Goal: Navigation & Orientation: Find specific page/section

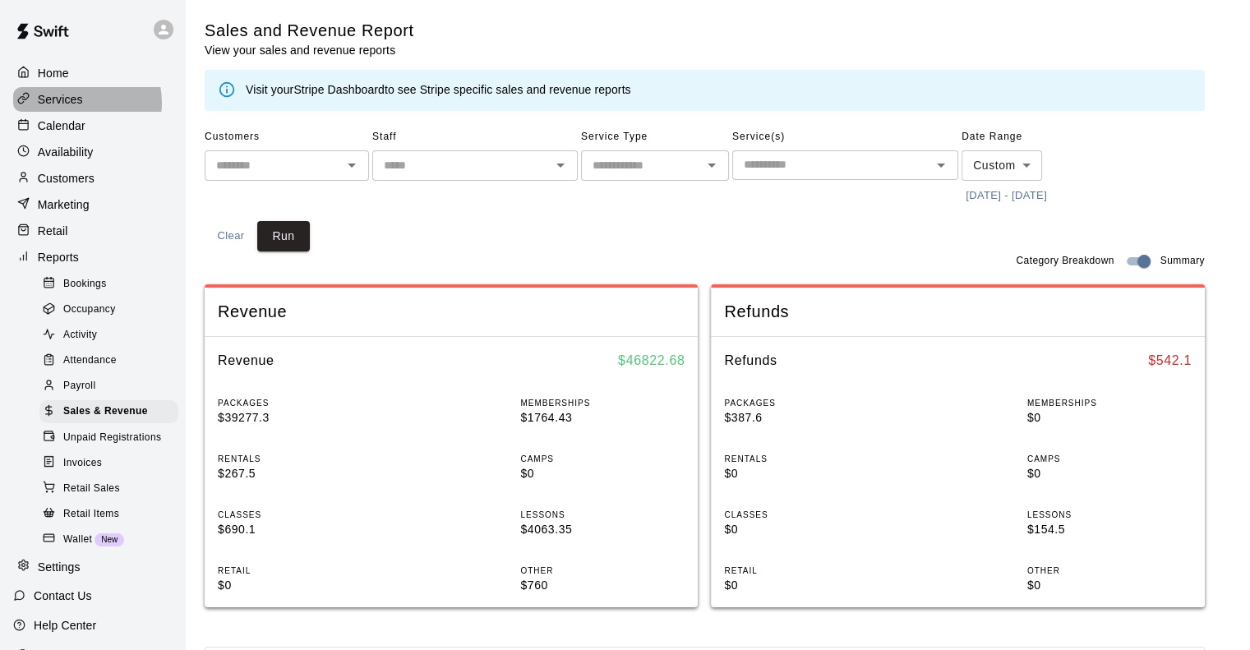
click at [76, 104] on p "Services" at bounding box center [60, 99] width 45 height 16
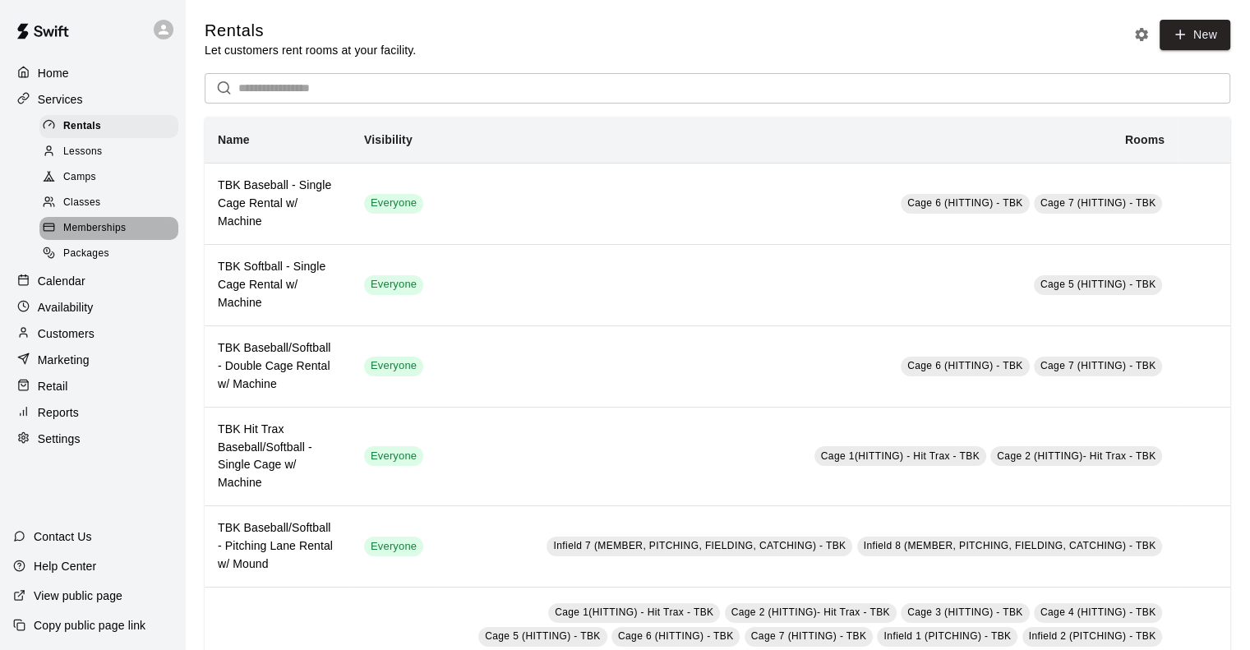
click at [104, 237] on span "Memberships" at bounding box center [94, 228] width 62 height 16
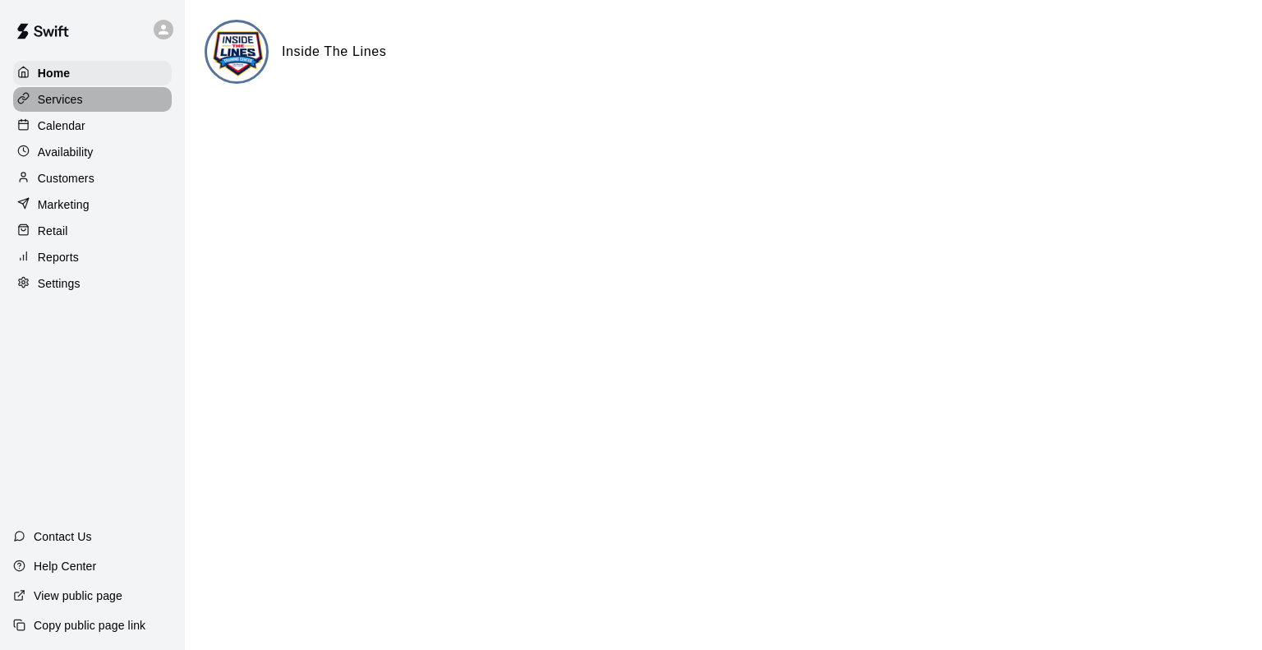
click at [57, 99] on p "Services" at bounding box center [60, 99] width 45 height 16
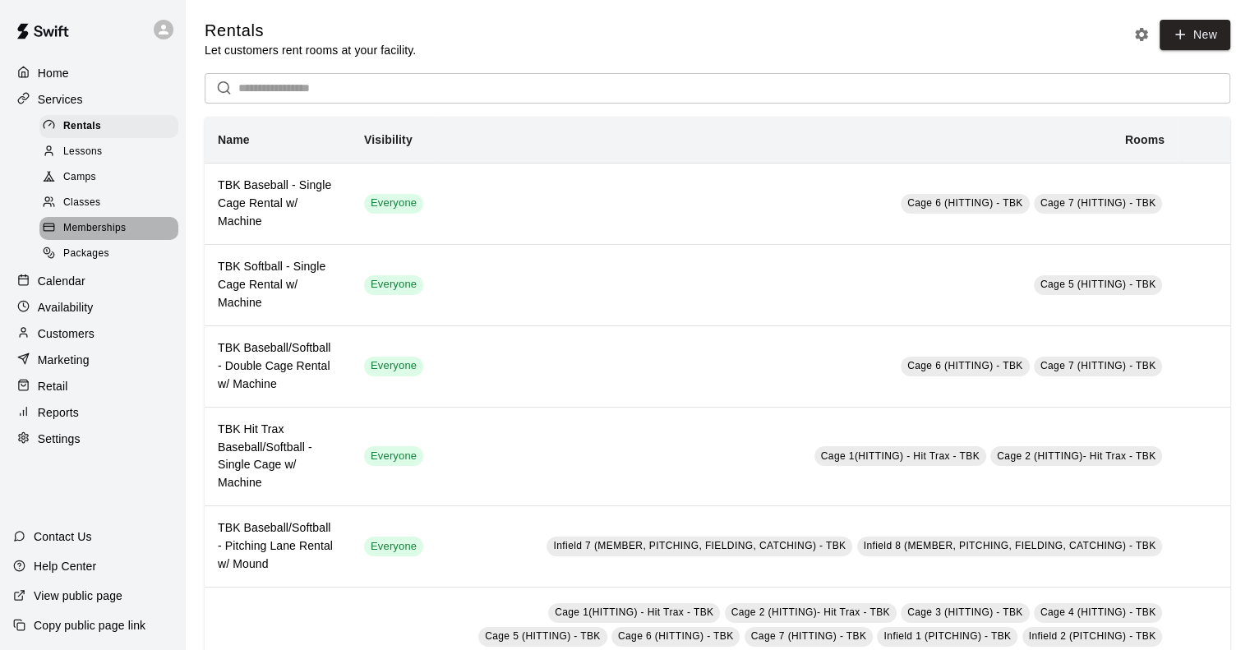
click at [108, 233] on span "Memberships" at bounding box center [94, 228] width 62 height 16
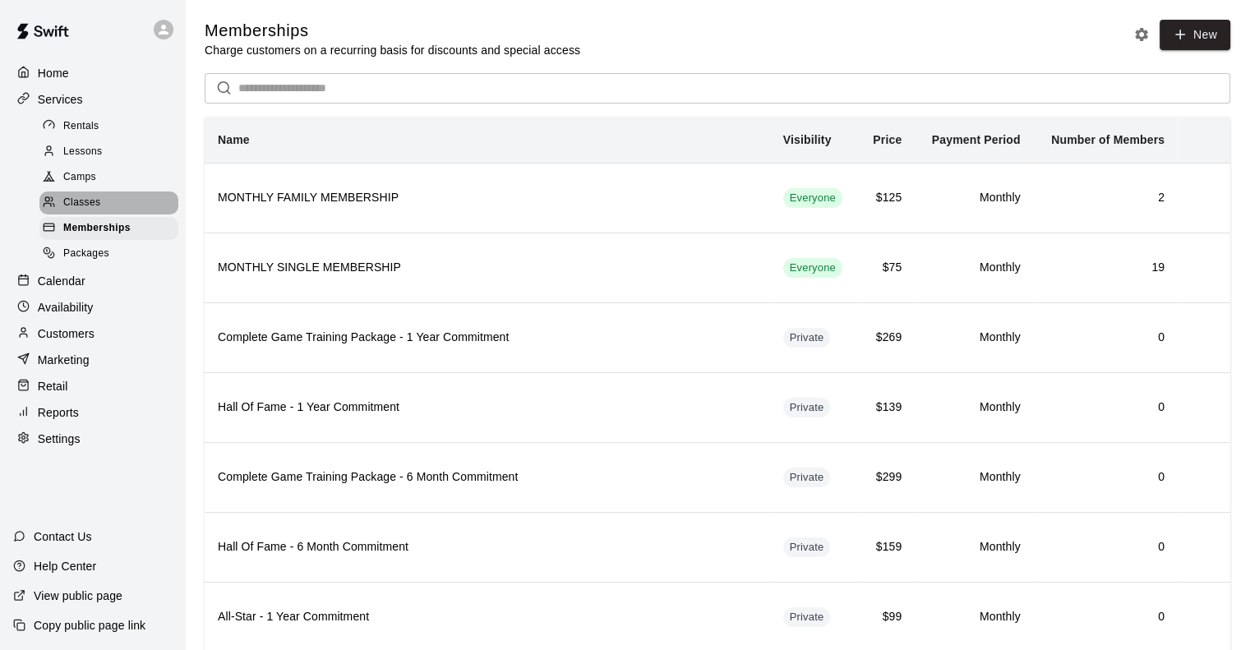
click at [90, 210] on span "Classes" at bounding box center [81, 203] width 37 height 16
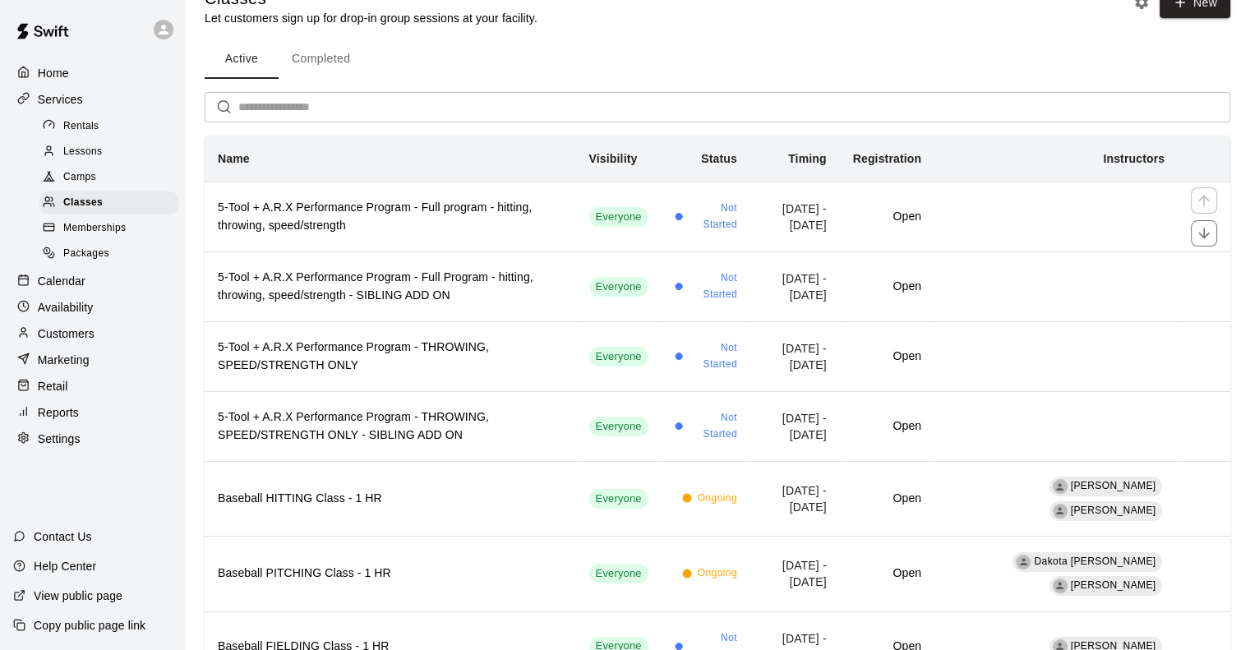
scroll to position [13, 0]
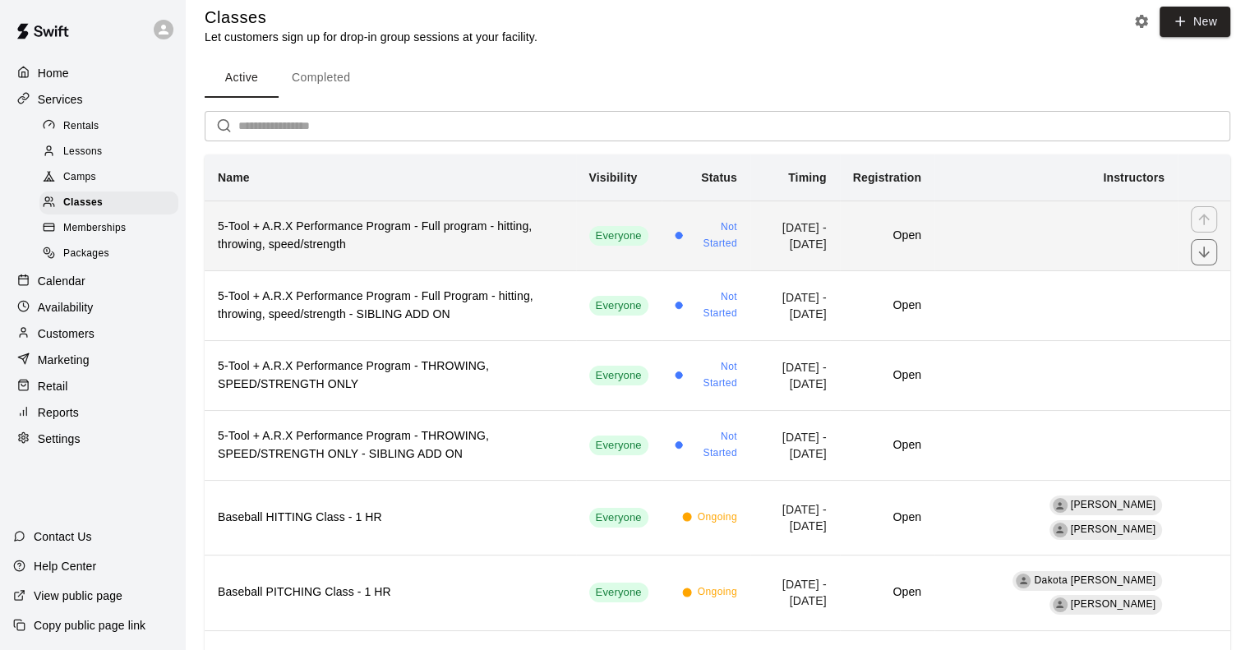
click at [361, 239] on h6 "5-Tool + A.R.X Performance Program - Full program - hitting, throwing, speed/st…" at bounding box center [390, 236] width 345 height 36
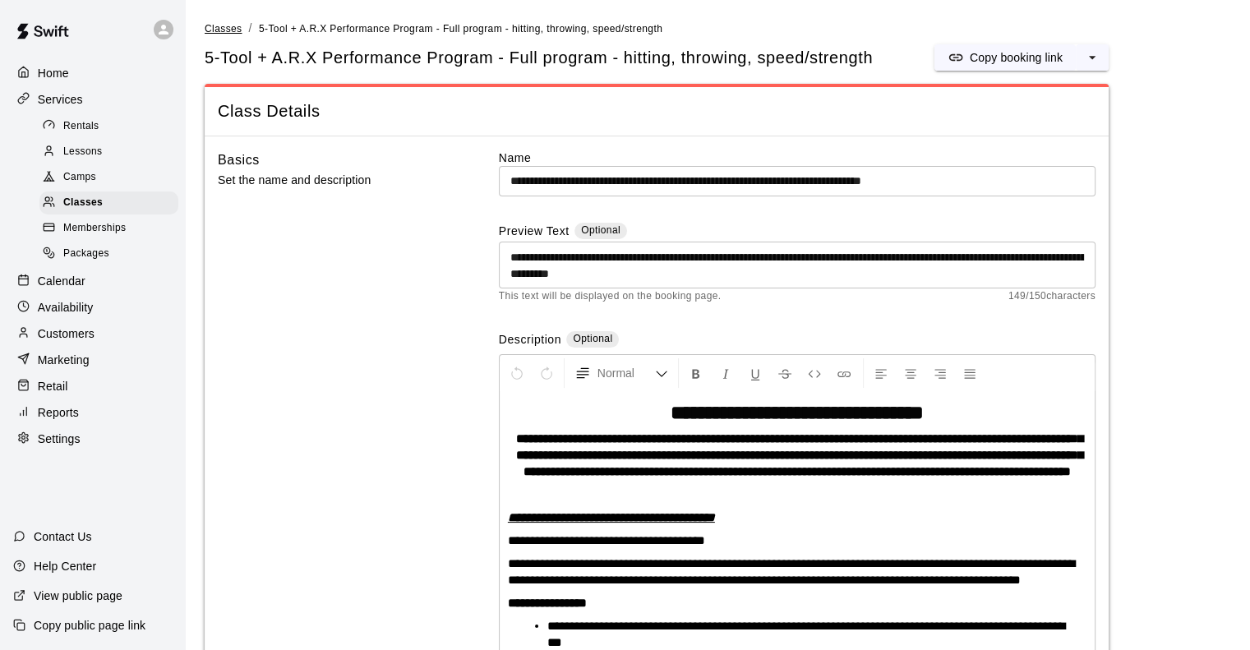
click at [224, 27] on span "Classes" at bounding box center [223, 29] width 37 height 12
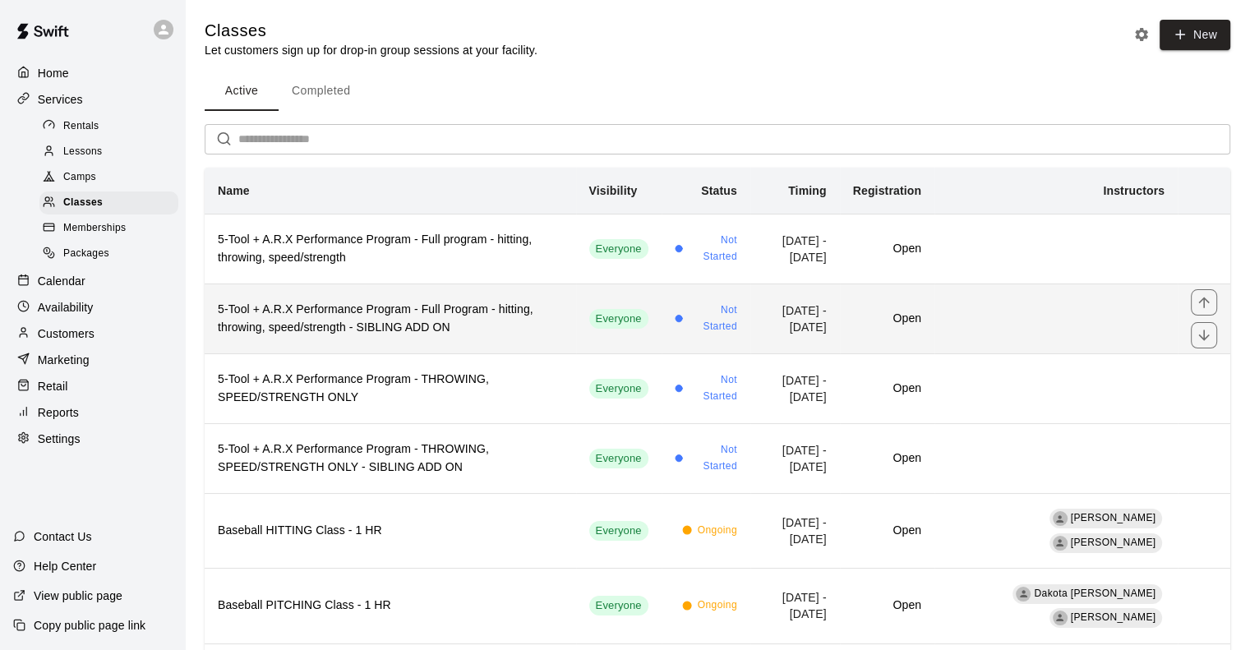
click at [375, 320] on h6 "5-Tool + A.R.X Performance Program - Full Program - hitting, throwing, speed/st…" at bounding box center [390, 319] width 345 height 36
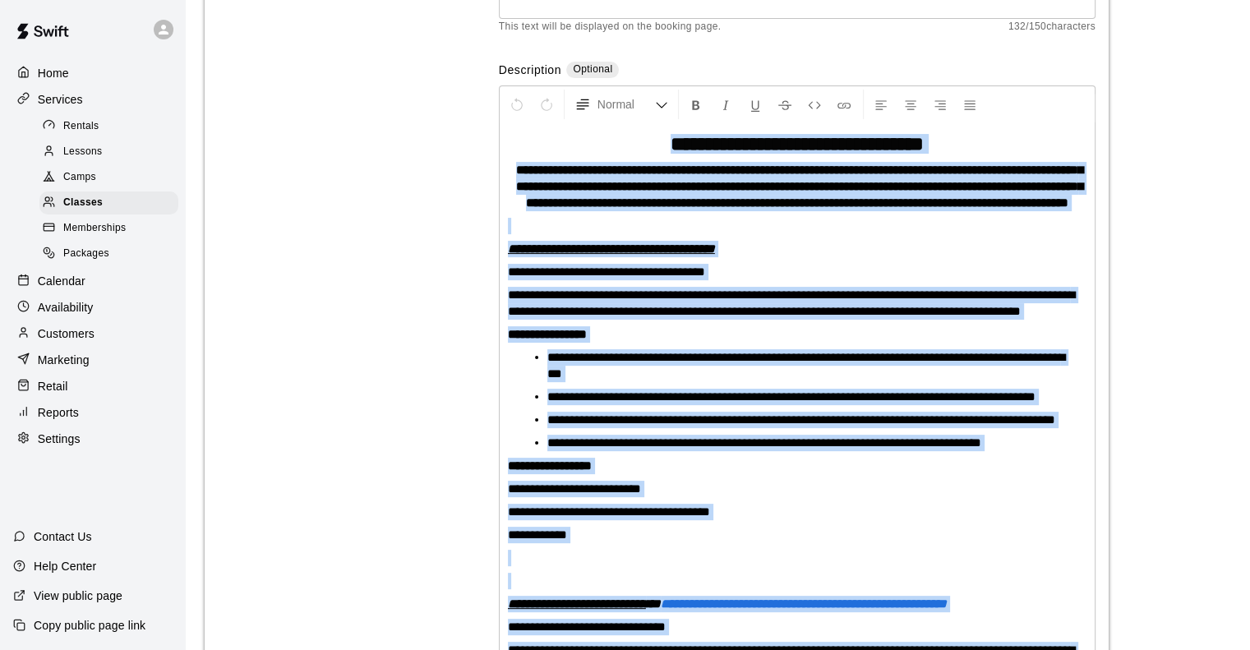
scroll to position [230, 0]
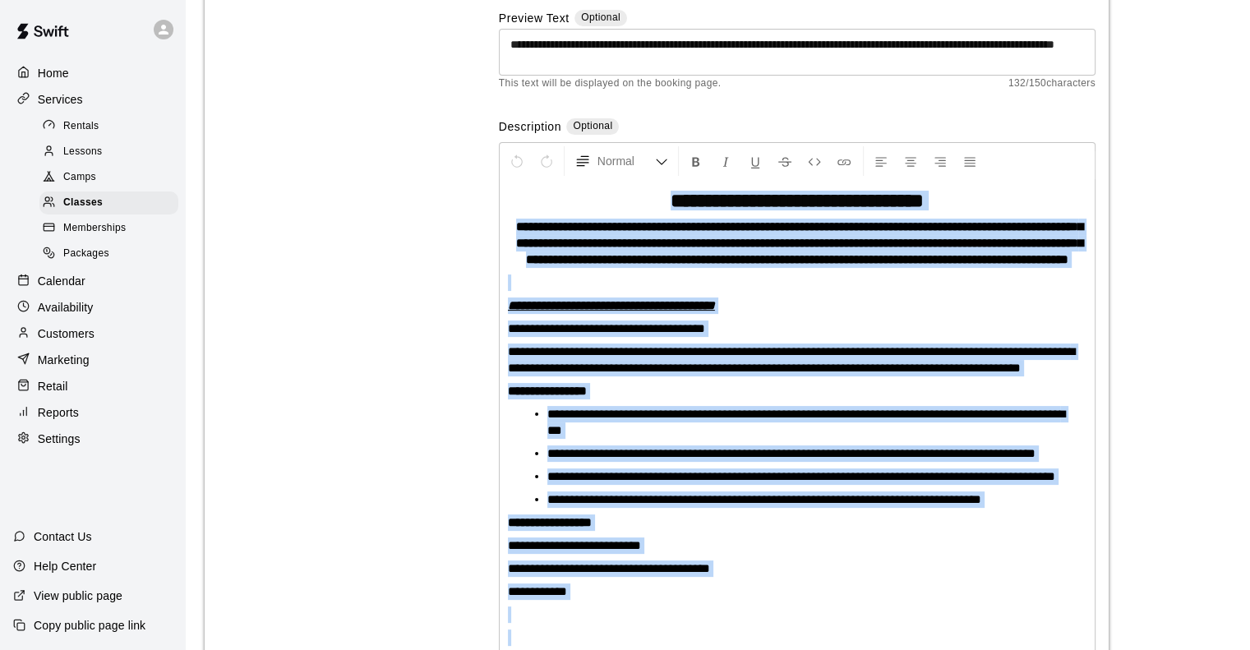
drag, startPoint x: 593, startPoint y: 554, endPoint x: 504, endPoint y: 196, distance: 368.3
click at [504, 196] on div "**********" at bounding box center [797, 588] width 595 height 817
click at [603, 198] on h1 "**********" at bounding box center [797, 200] width 578 height 16
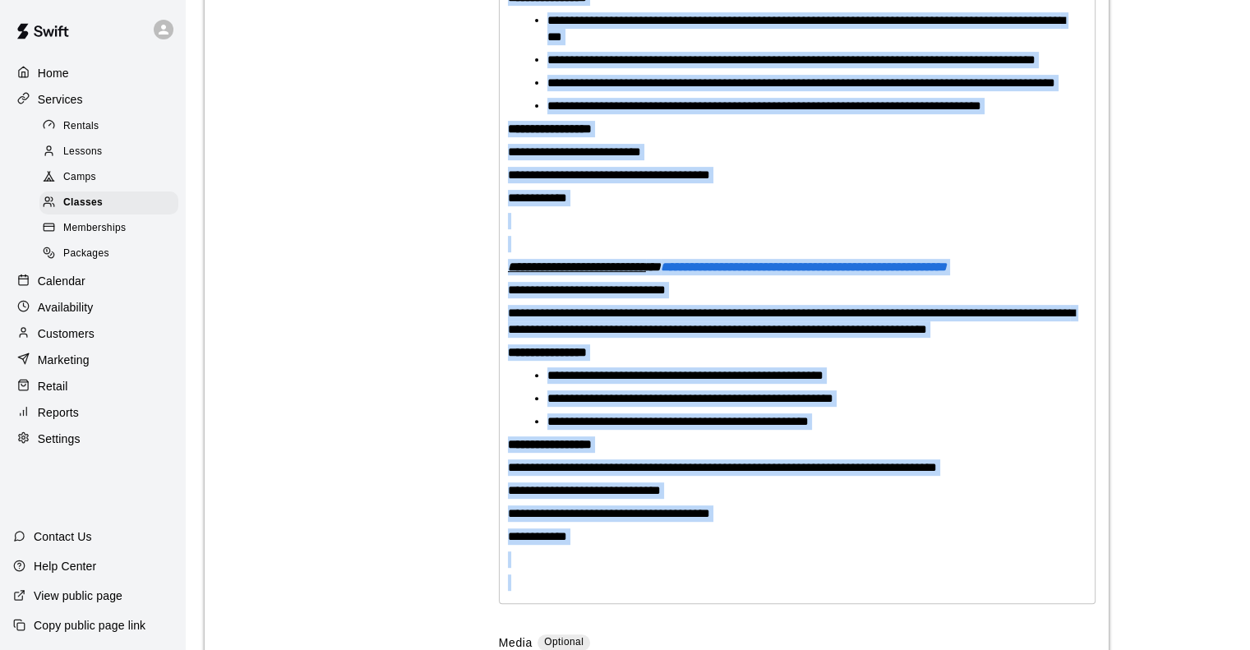
scroll to position [762, 0]
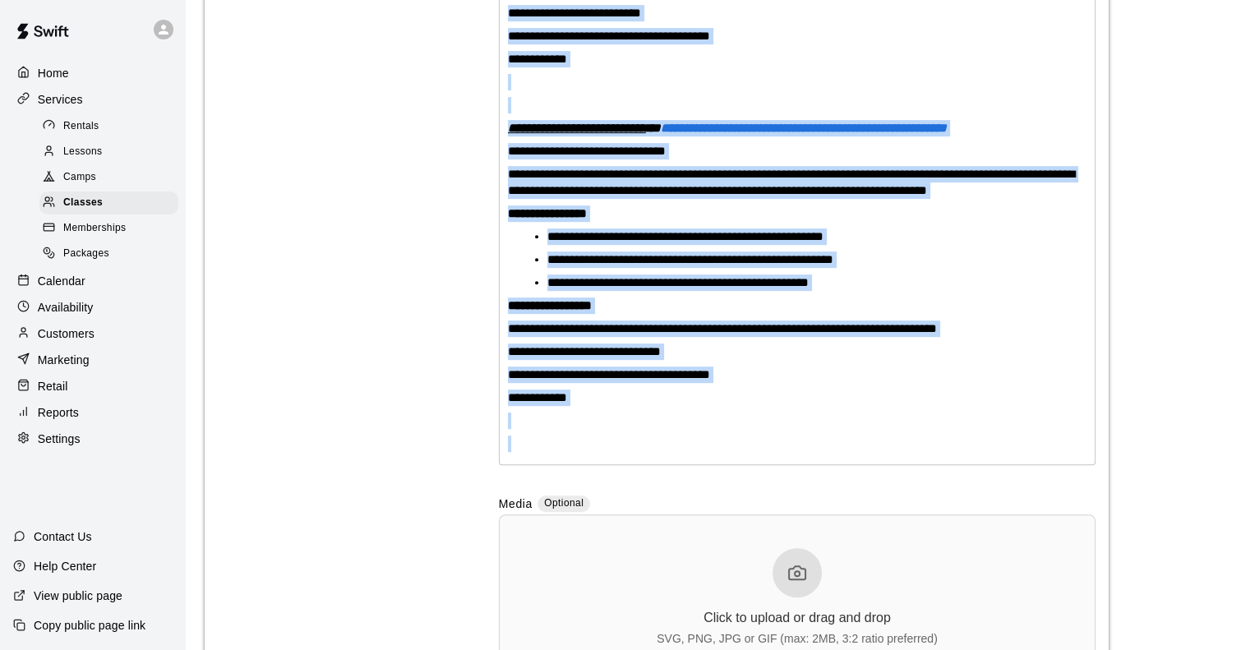
drag, startPoint x: 601, startPoint y: 200, endPoint x: 841, endPoint y: 499, distance: 383.4
click at [841, 464] on div "**********" at bounding box center [797, 56] width 595 height 817
copy div "**********"
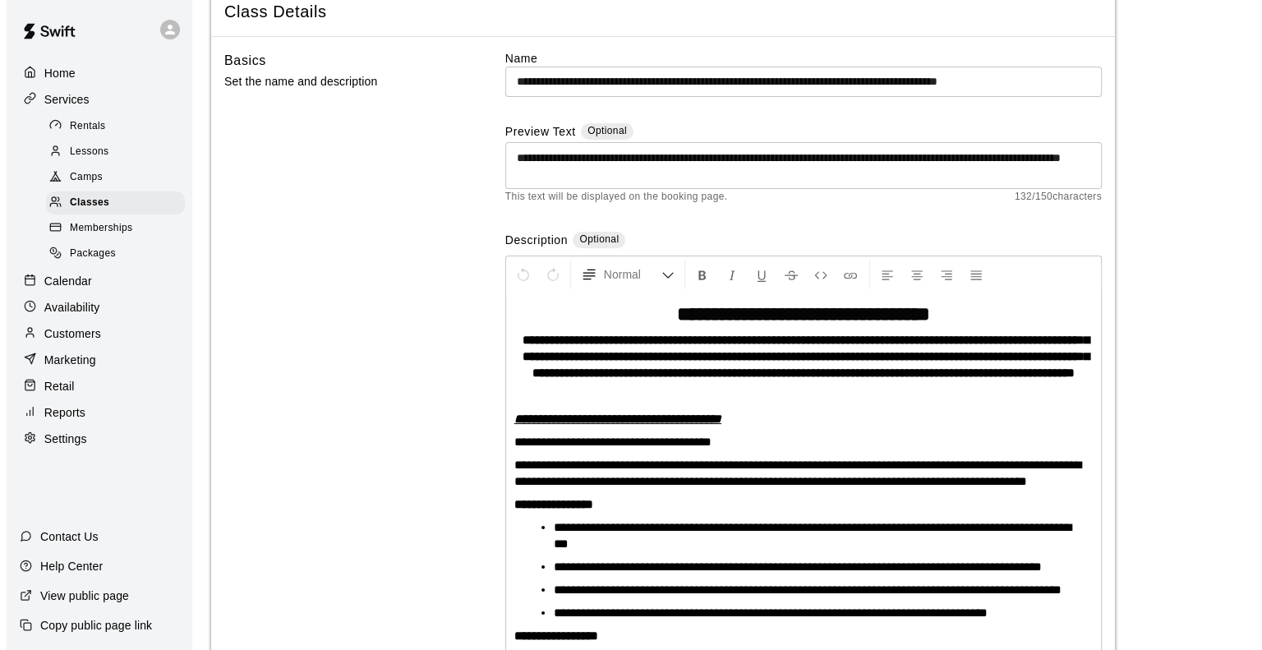
scroll to position [0, 0]
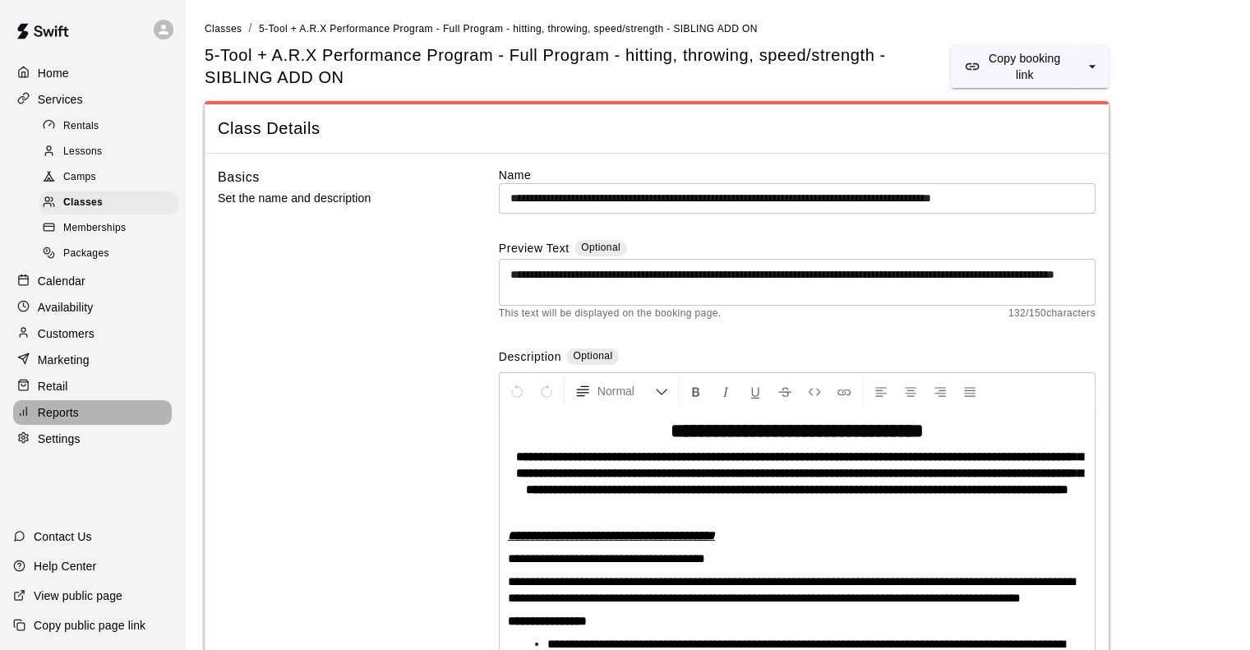
click at [56, 421] on p "Reports" at bounding box center [58, 412] width 41 height 16
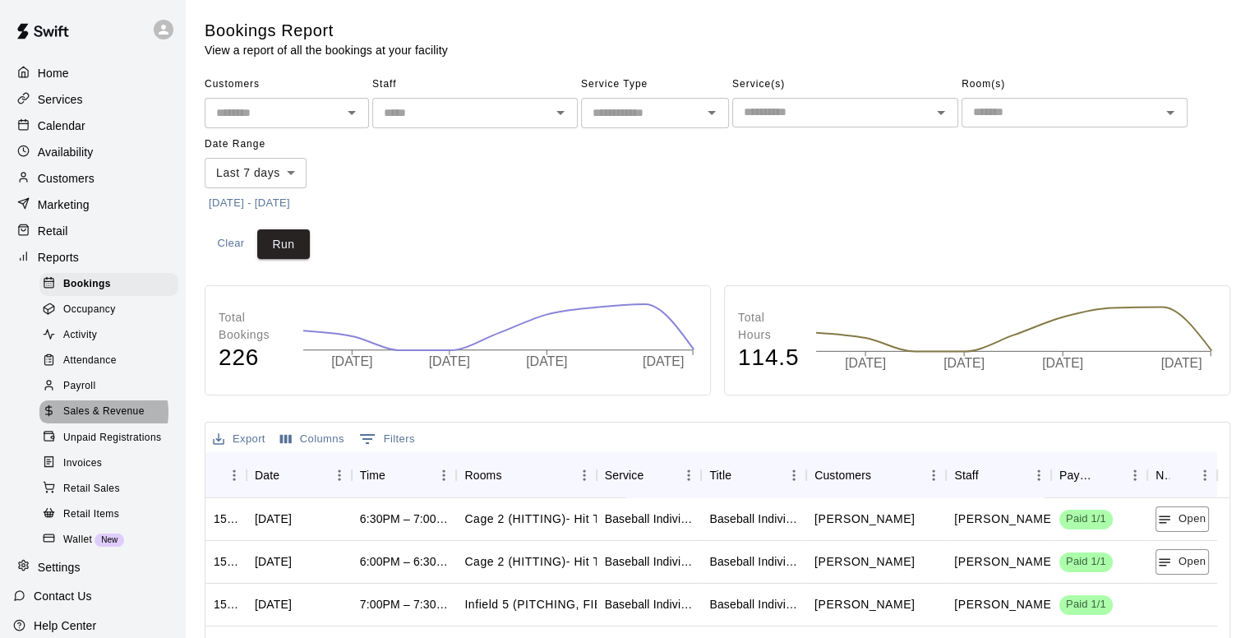
click at [97, 420] on span "Sales & Revenue" at bounding box center [103, 411] width 81 height 16
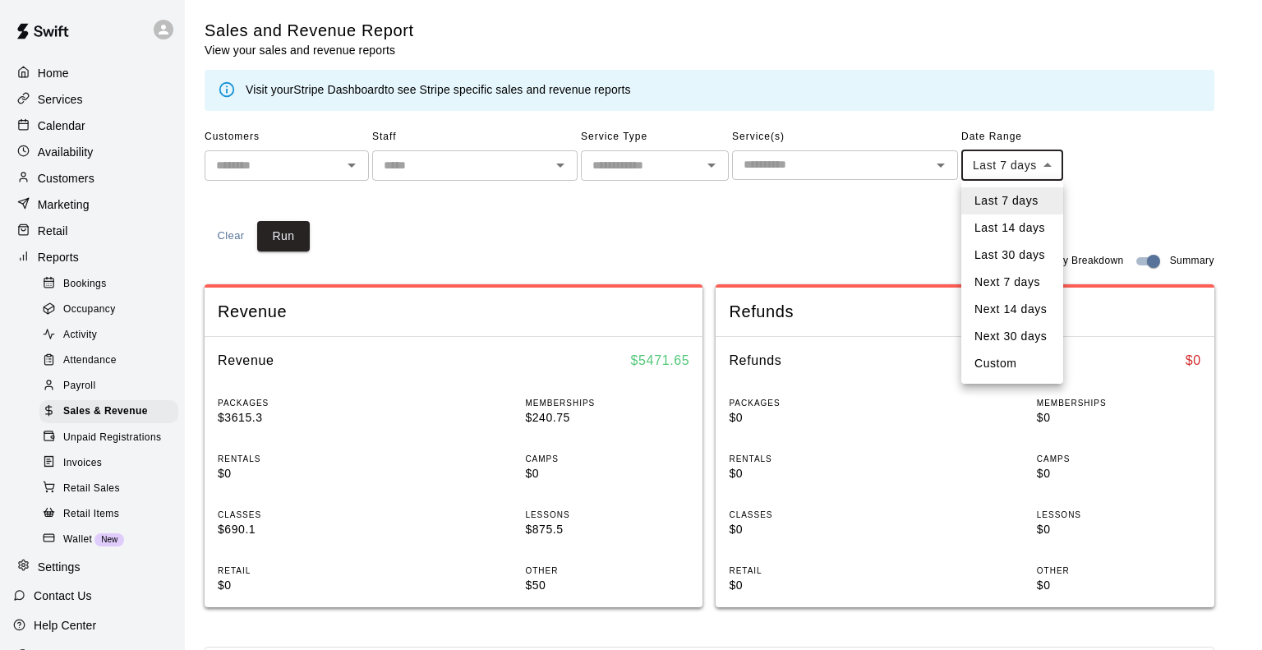
click at [1012, 164] on body "Home Services Calendar Availability Customers Marketing Retail Reports Bookings…" at bounding box center [631, 614] width 1262 height 1228
click at [998, 358] on li "Custom" at bounding box center [1012, 363] width 102 height 27
type input "******"
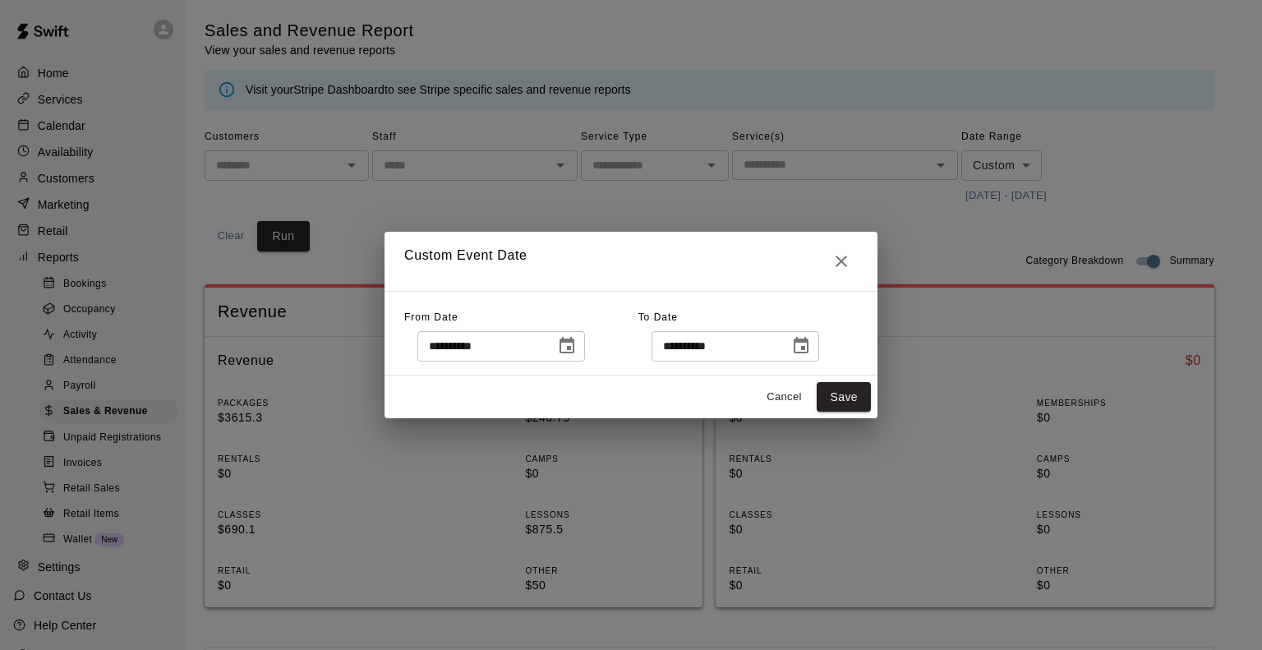
click at [574, 347] on icon "Choose date, selected date is Oct 2, 2025" at bounding box center [567, 345] width 15 height 16
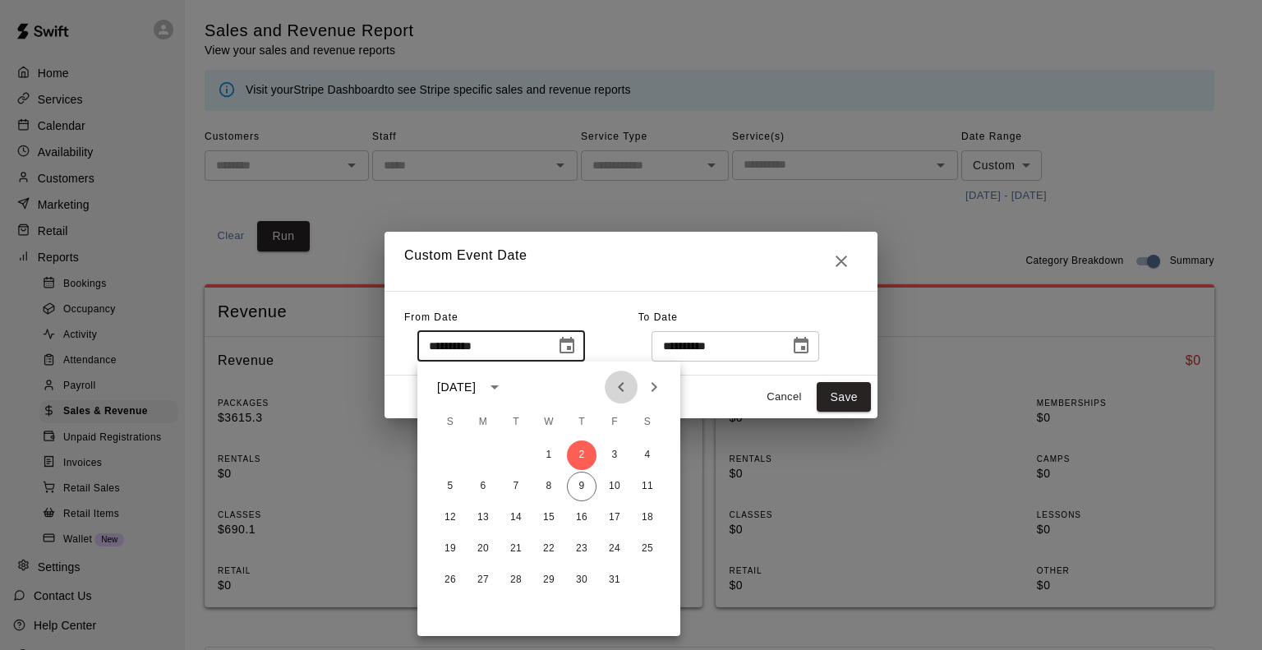
click at [622, 384] on icon "Previous month" at bounding box center [621, 387] width 6 height 10
click at [891, 262] on div "**********" at bounding box center [631, 325] width 1262 height 650
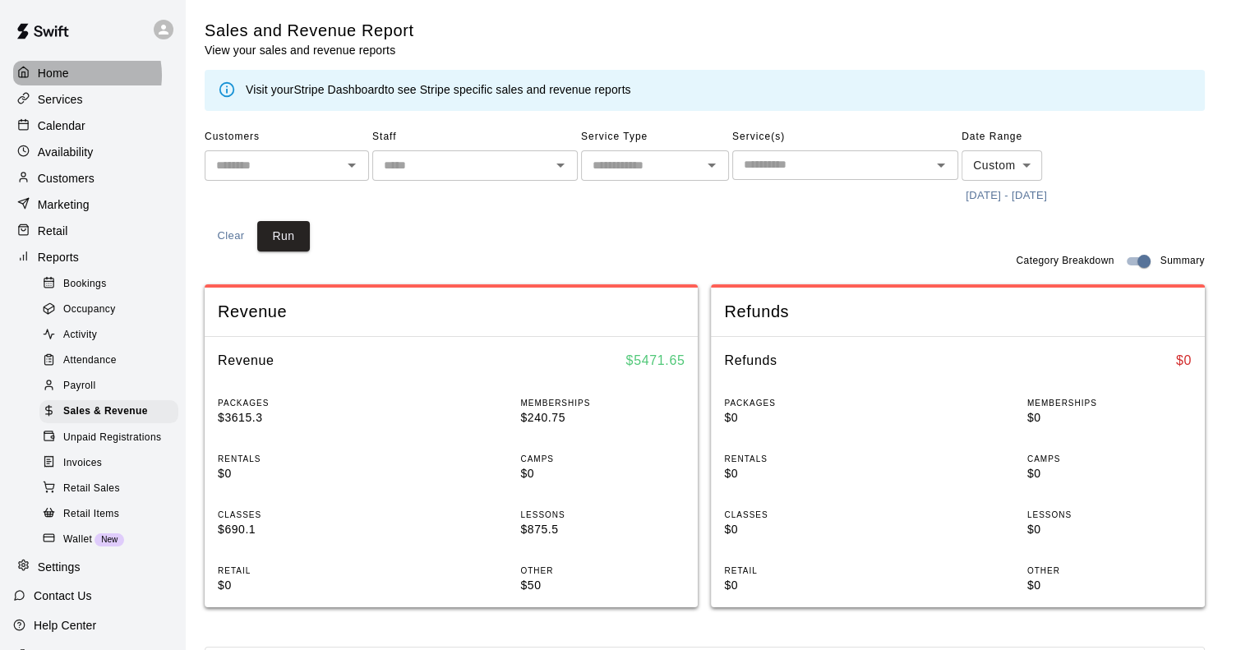
click at [75, 75] on div "Home" at bounding box center [92, 73] width 159 height 25
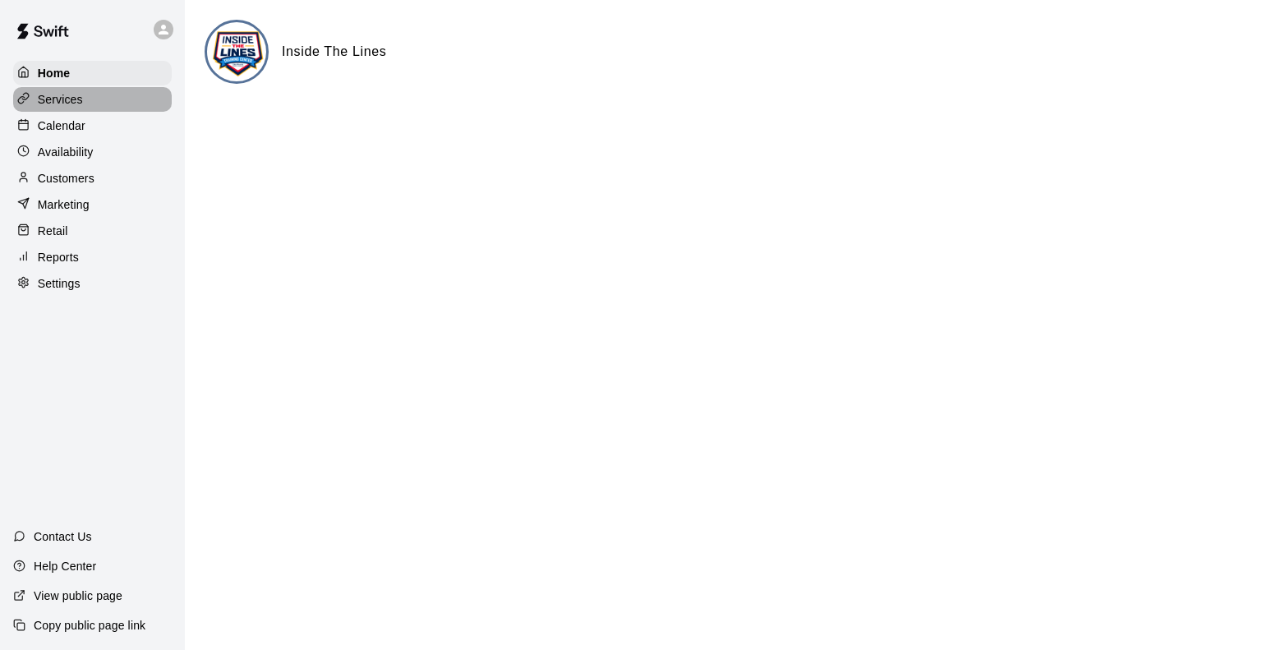
click at [78, 101] on p "Services" at bounding box center [60, 99] width 45 height 16
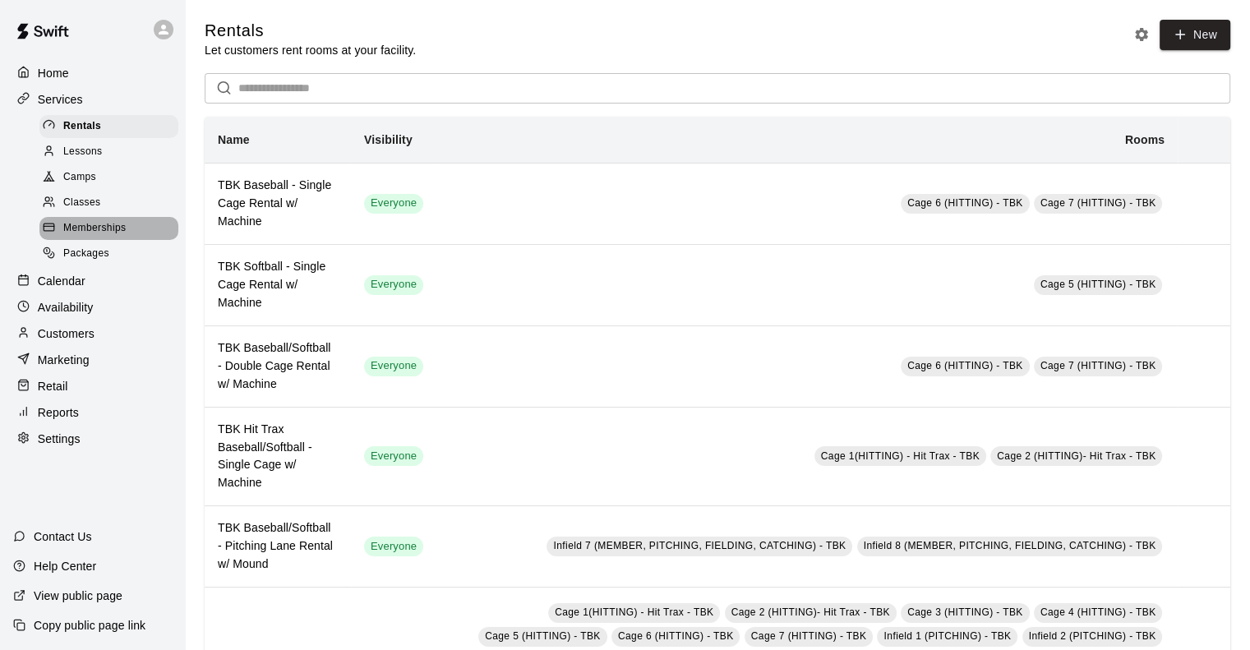
click at [112, 237] on span "Memberships" at bounding box center [94, 228] width 62 height 16
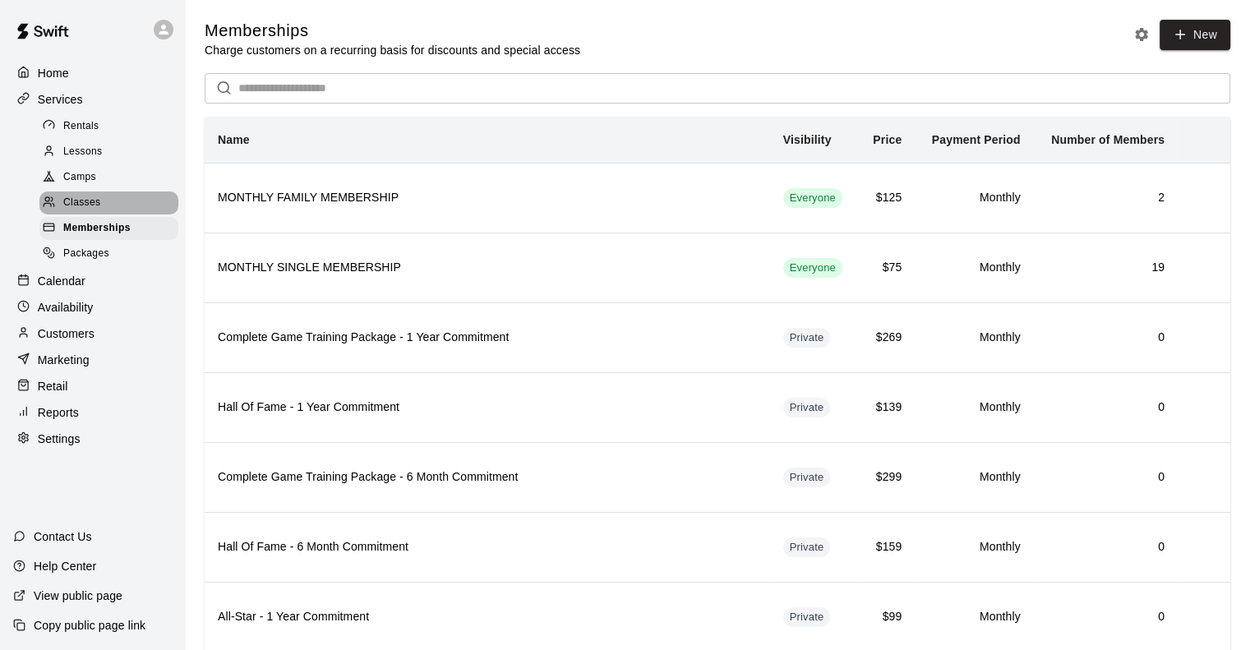
click at [88, 205] on span "Classes" at bounding box center [81, 203] width 37 height 16
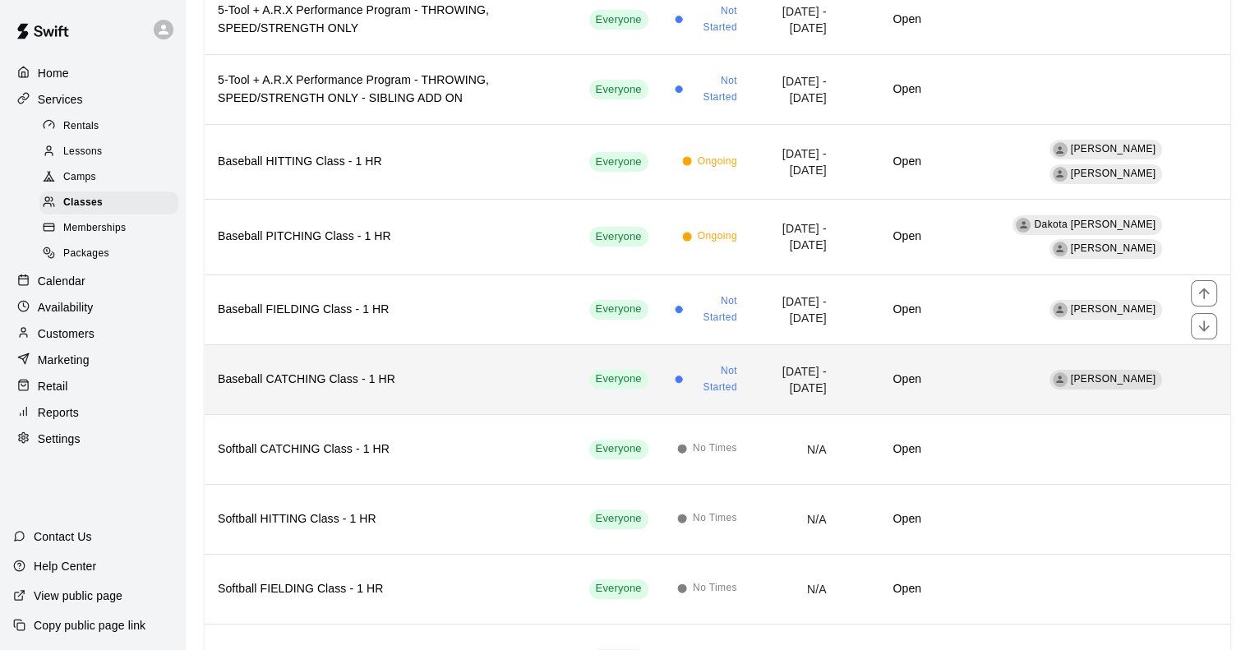
scroll to position [354, 0]
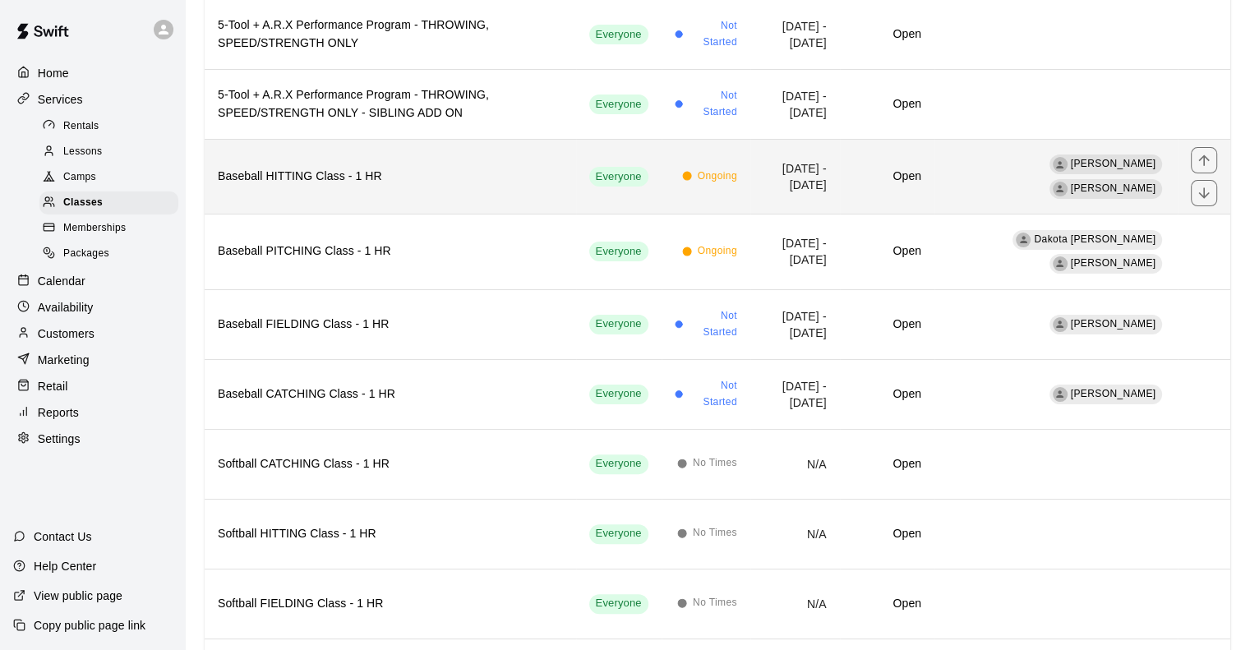
click at [296, 170] on h6 "Baseball HITTING Class - 1 HR" at bounding box center [390, 177] width 345 height 18
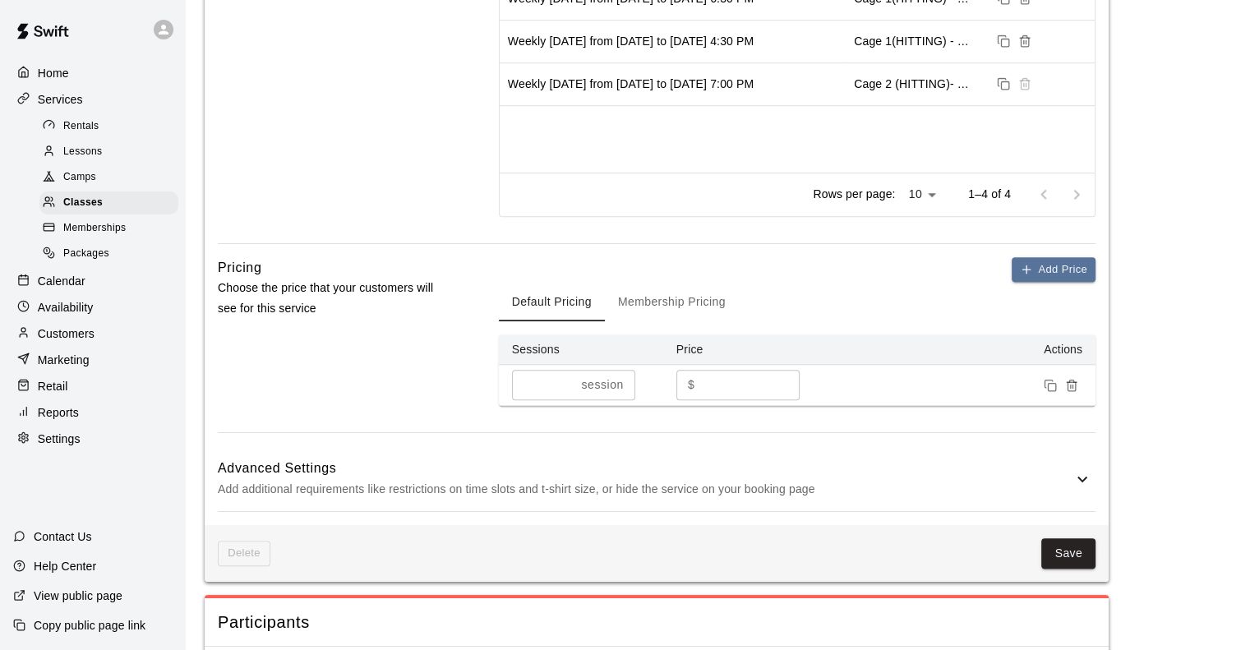
scroll to position [1011, 0]
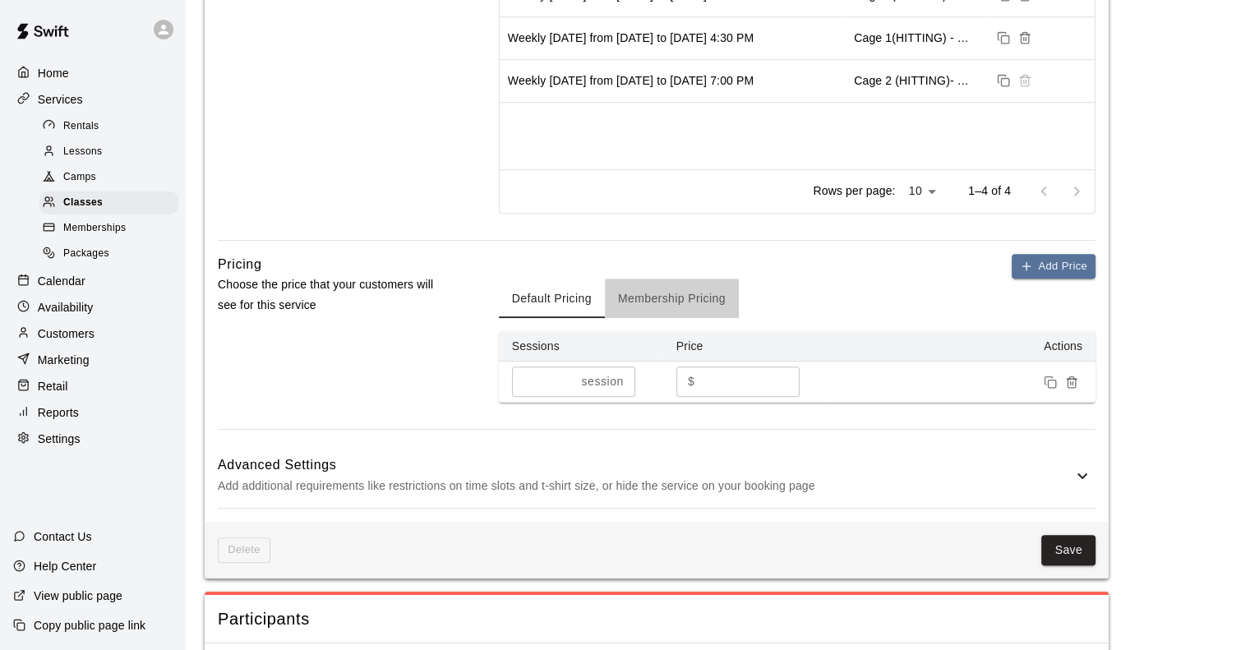
click at [684, 298] on button "Membership Pricing" at bounding box center [672, 298] width 134 height 39
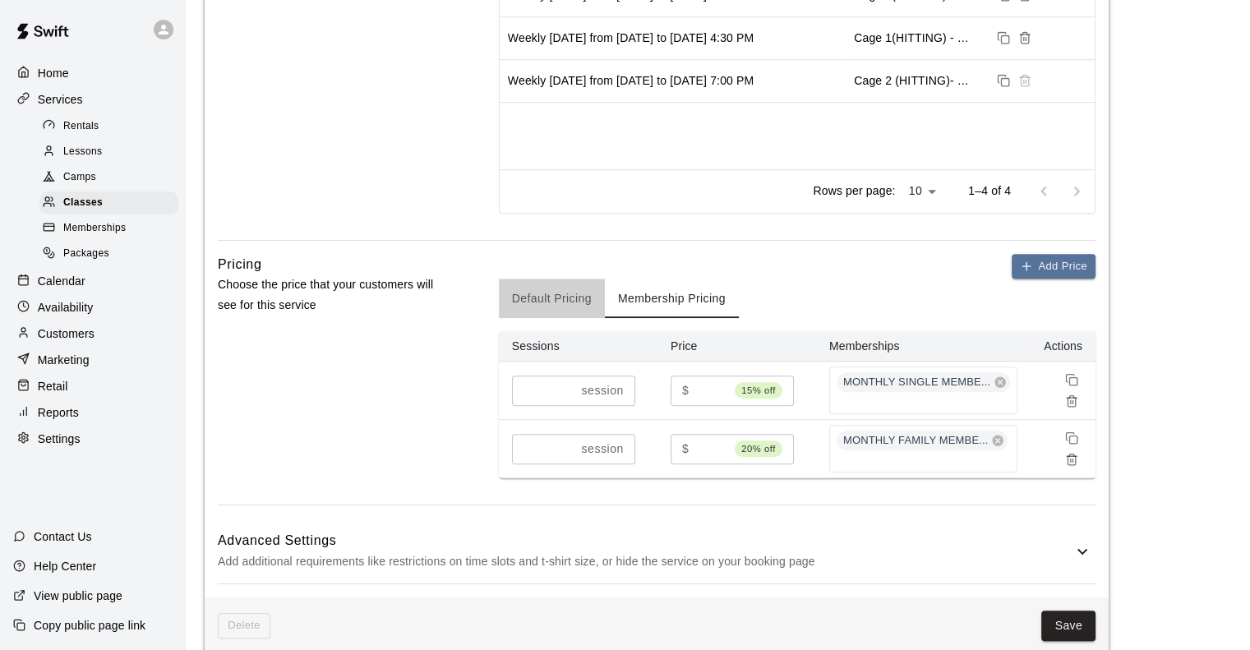
click at [550, 299] on button "Default Pricing" at bounding box center [552, 298] width 106 height 39
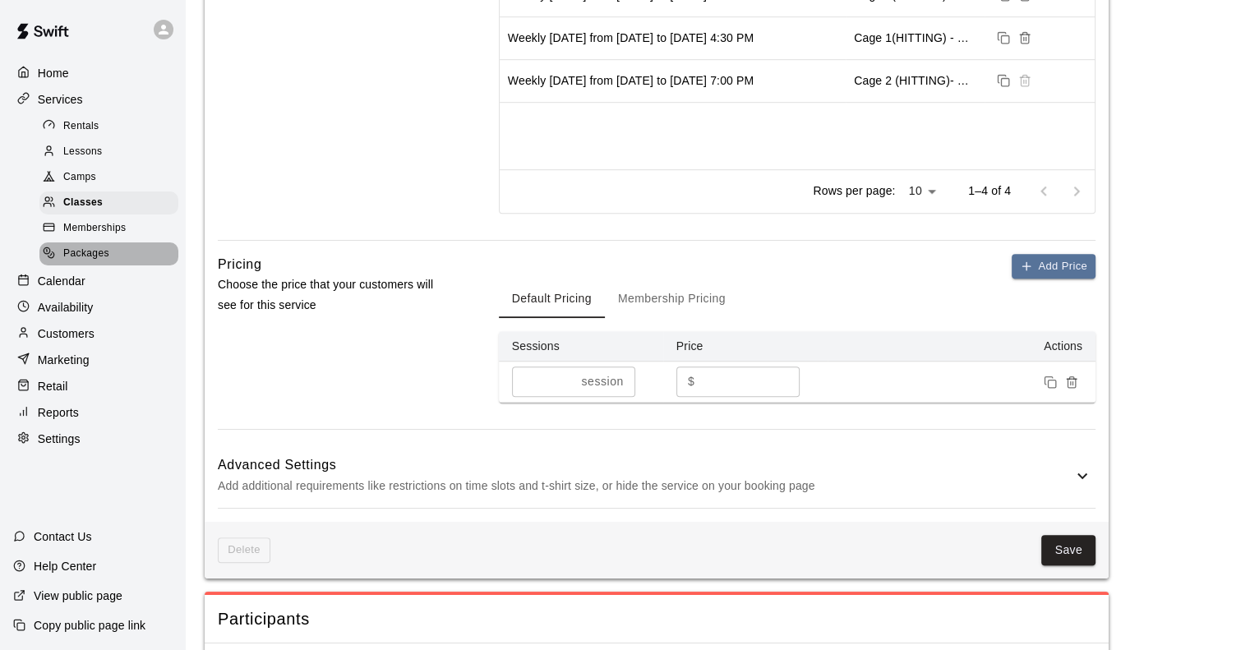
click at [91, 262] on span "Packages" at bounding box center [86, 254] width 46 height 16
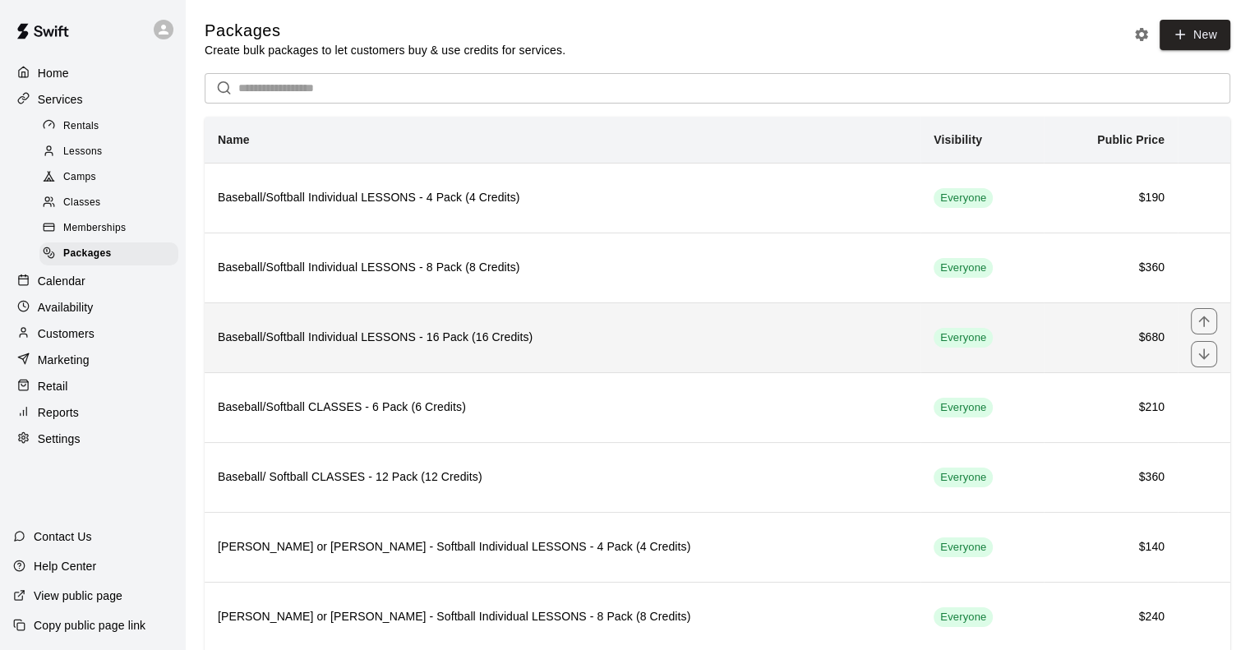
scroll to position [187, 0]
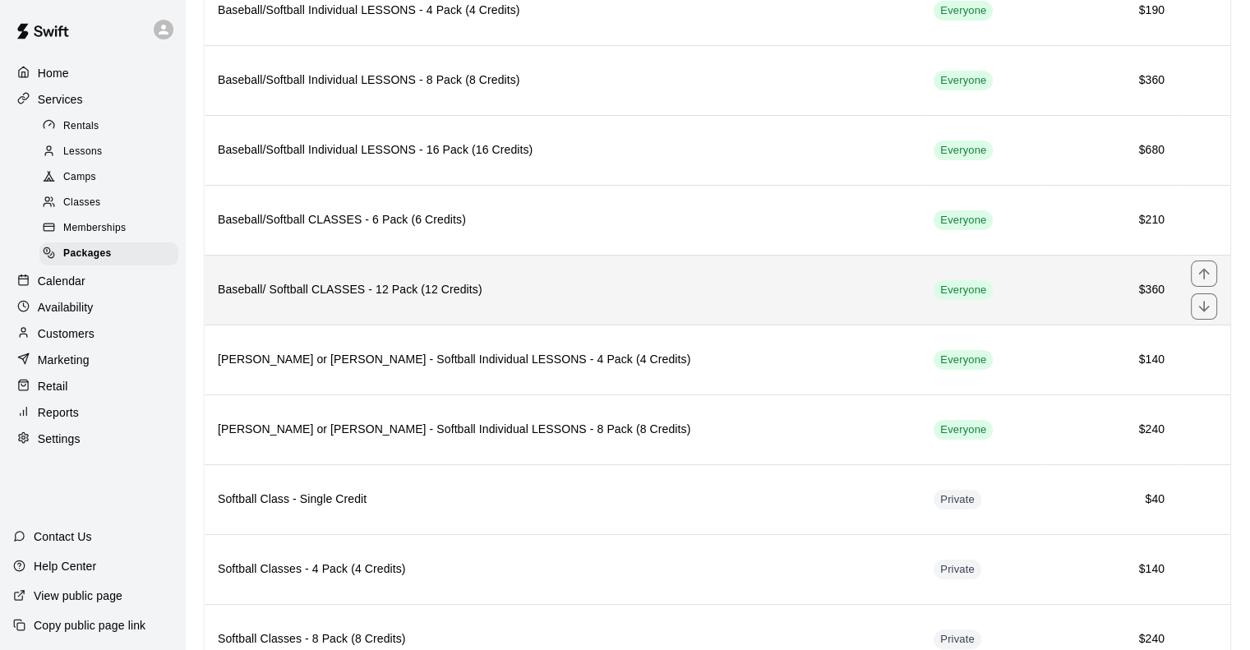
click at [378, 279] on th "Baseball/ Softball CLASSES - 12 Pack (12 Credits)" at bounding box center [563, 290] width 716 height 70
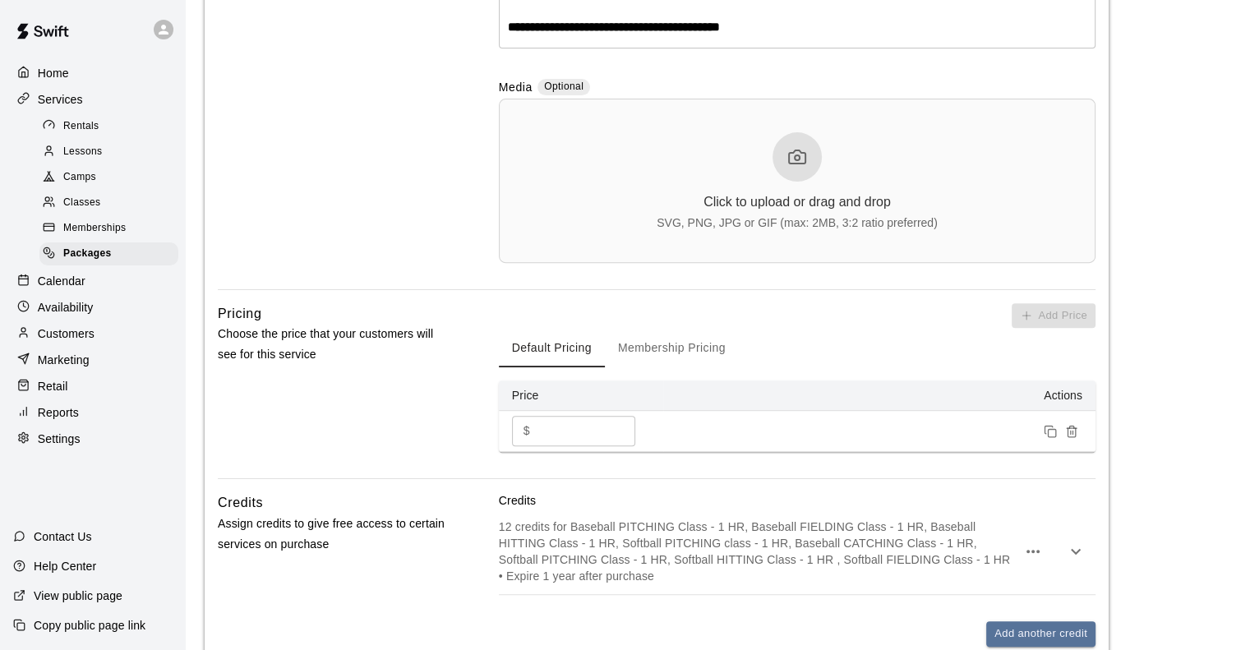
scroll to position [754, 0]
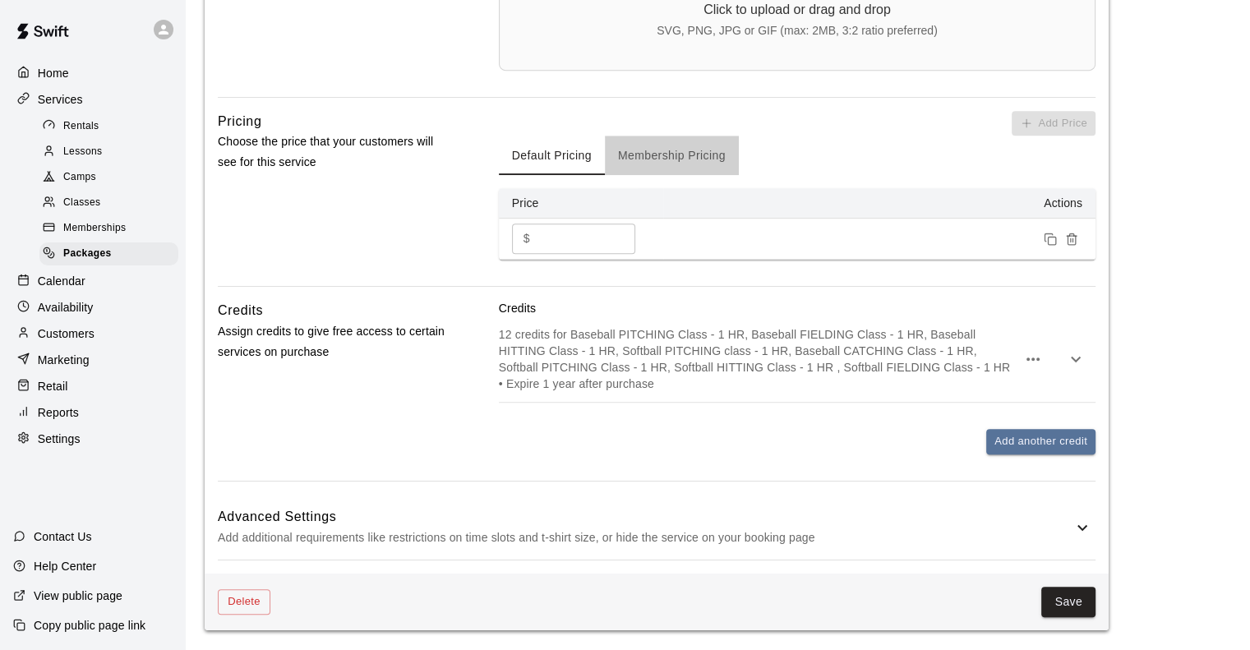
click at [674, 154] on button "Membership Pricing" at bounding box center [672, 155] width 134 height 39
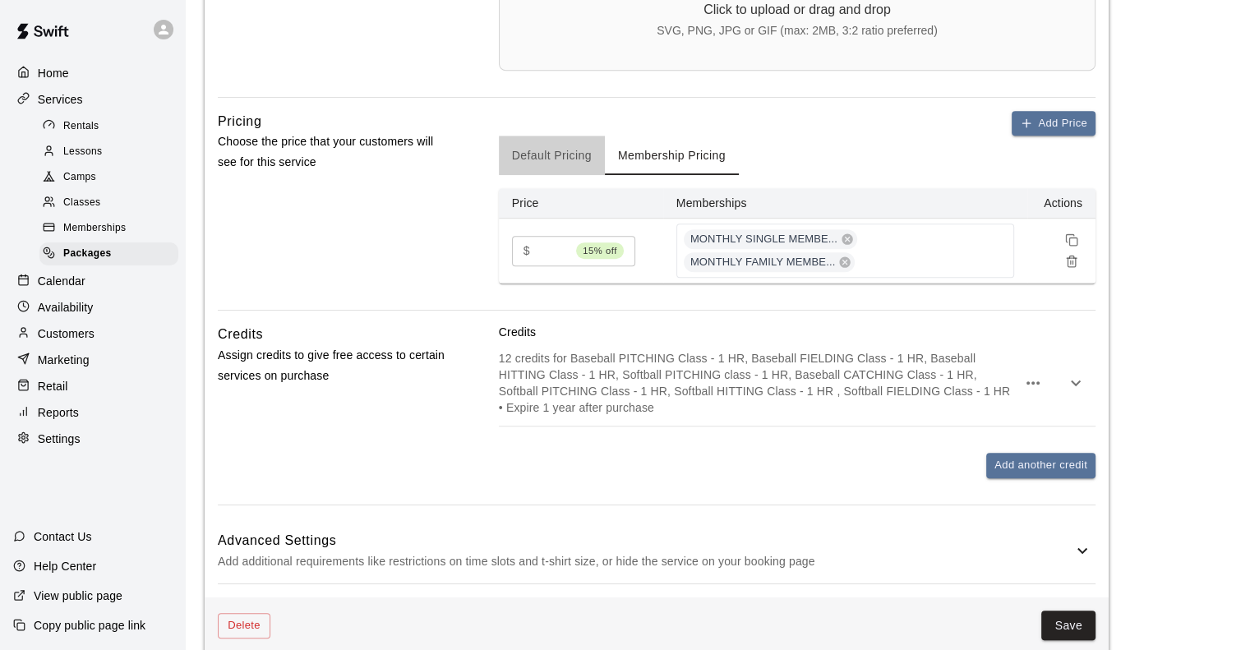
click at [532, 153] on button "Default Pricing" at bounding box center [552, 155] width 106 height 39
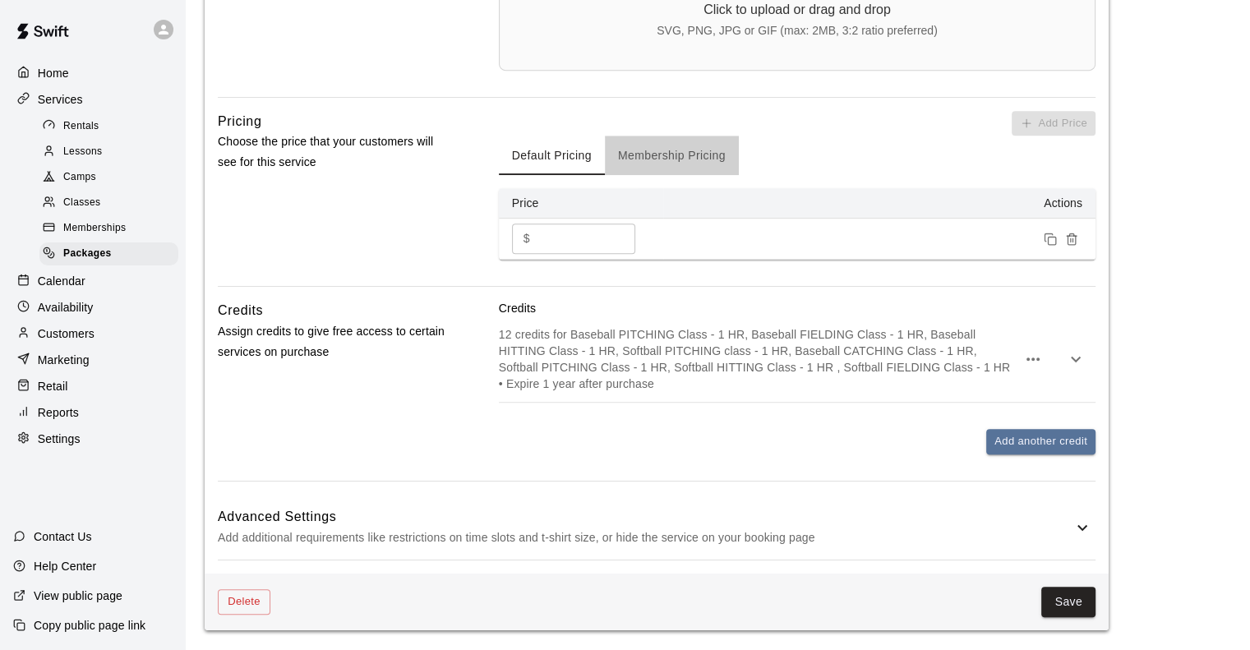
click at [631, 160] on button "Membership Pricing" at bounding box center [672, 155] width 134 height 39
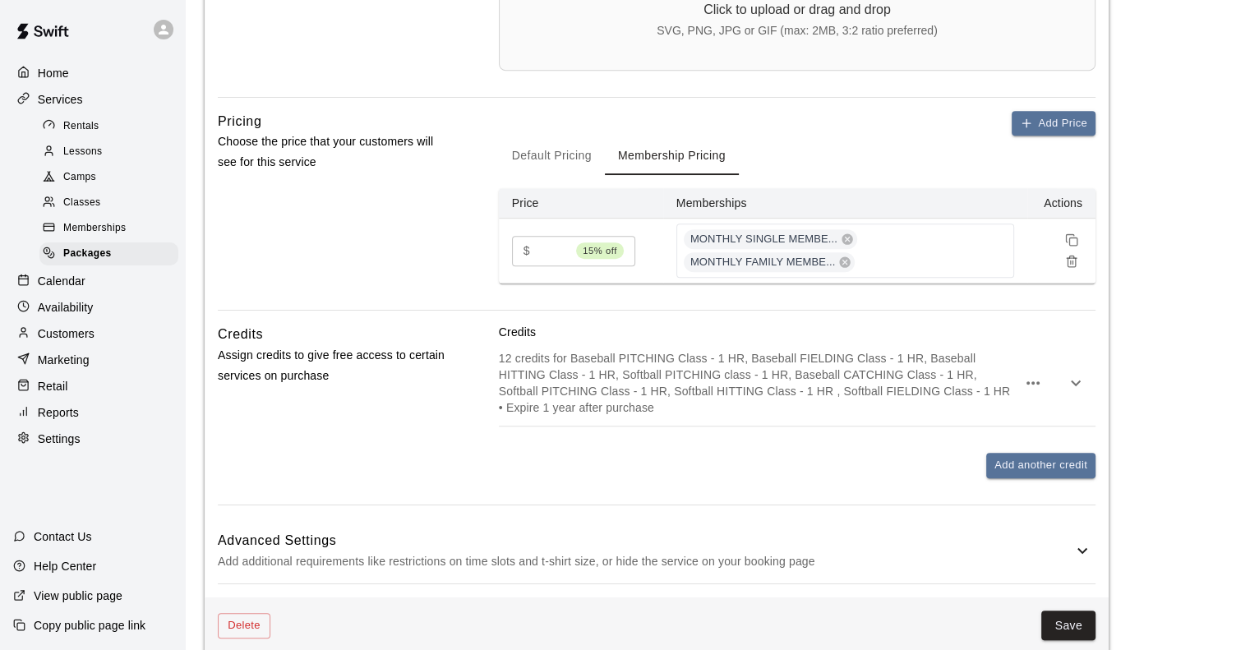
click at [573, 154] on button "Default Pricing" at bounding box center [552, 155] width 106 height 39
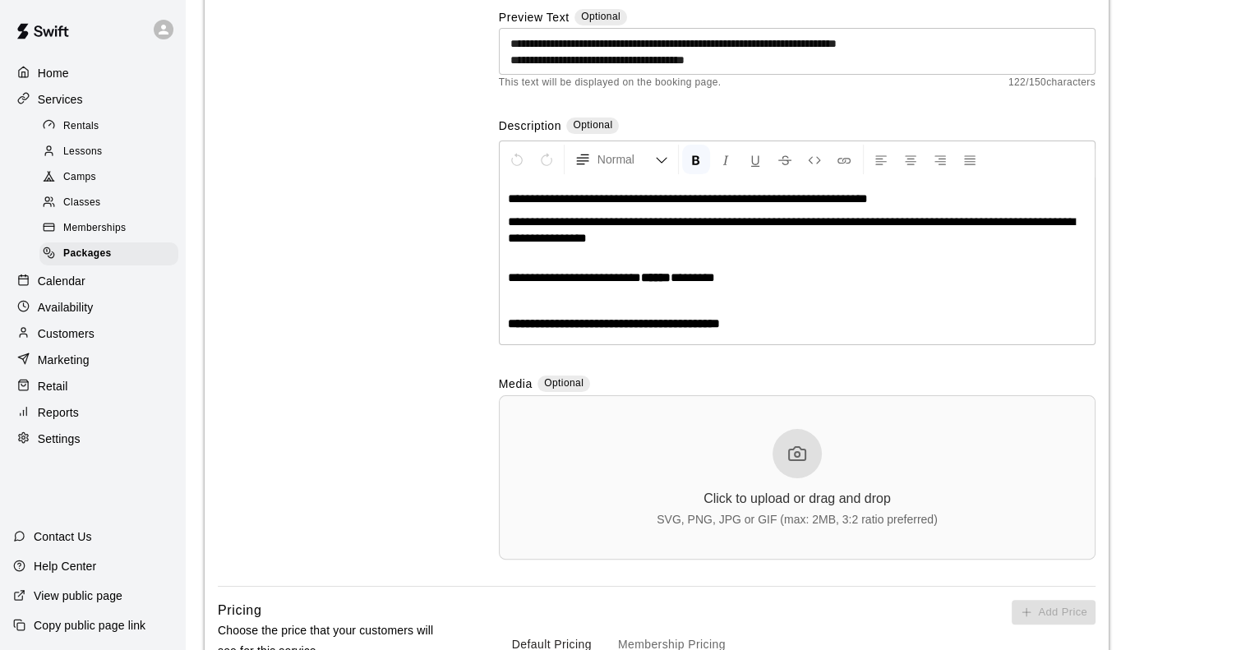
scroll to position [0, 0]
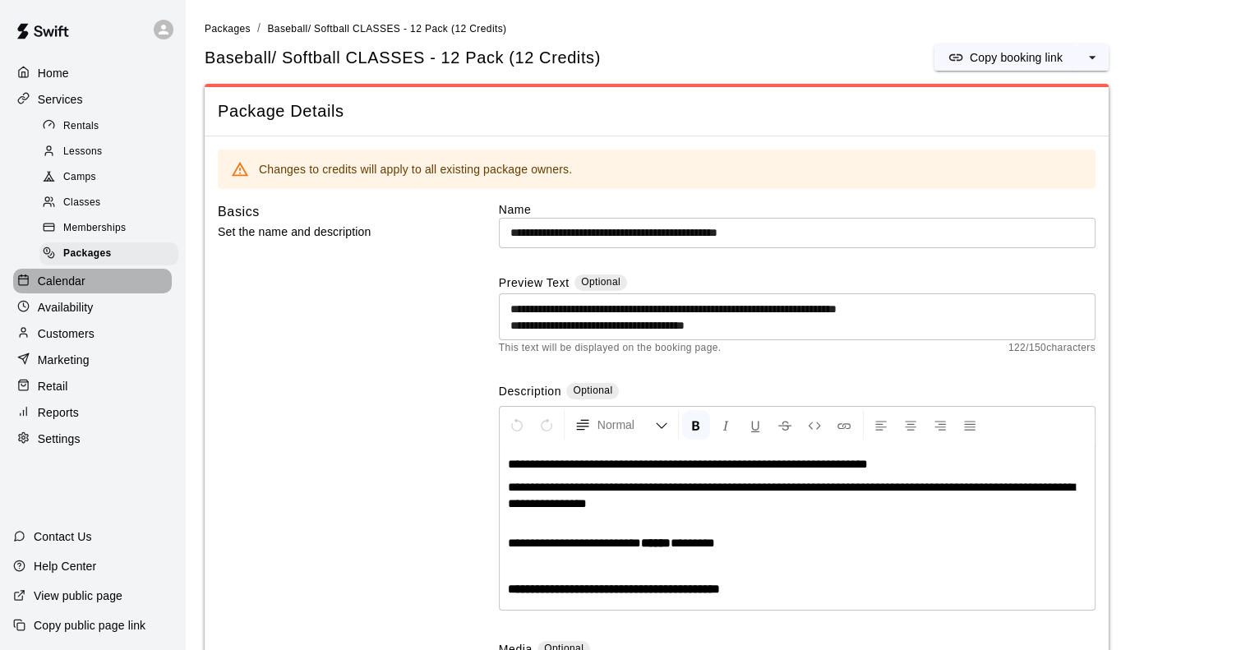
click at [71, 288] on p "Calendar" at bounding box center [62, 281] width 48 height 16
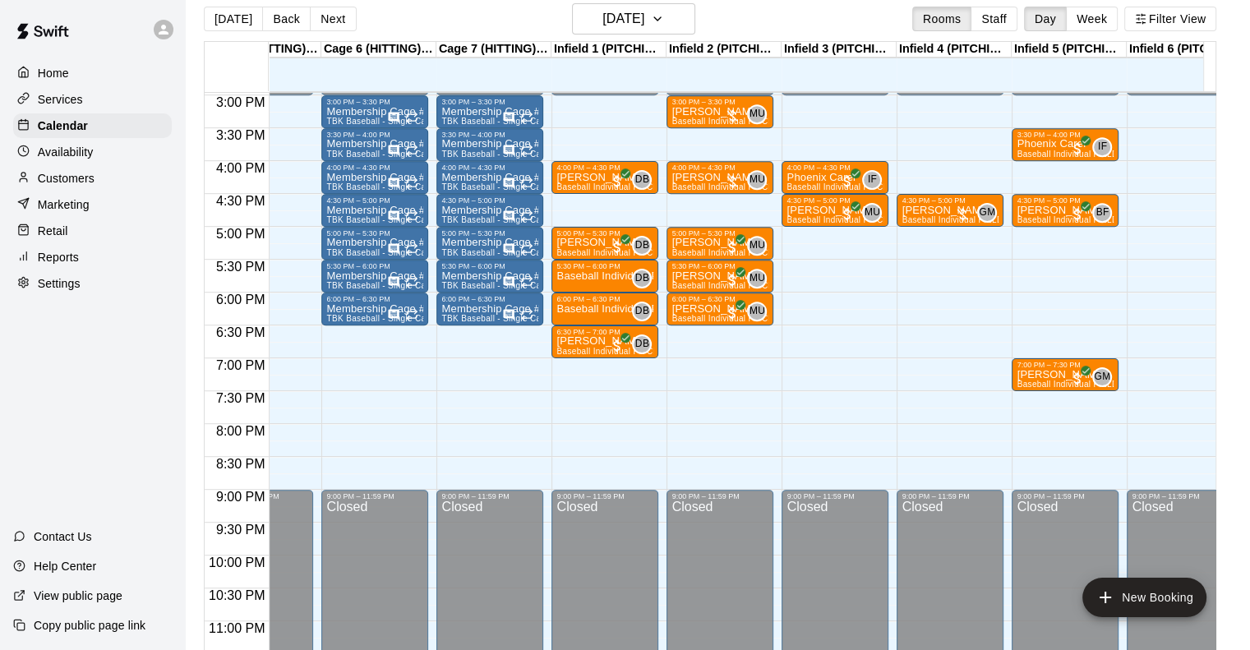
scroll to position [0, 552]
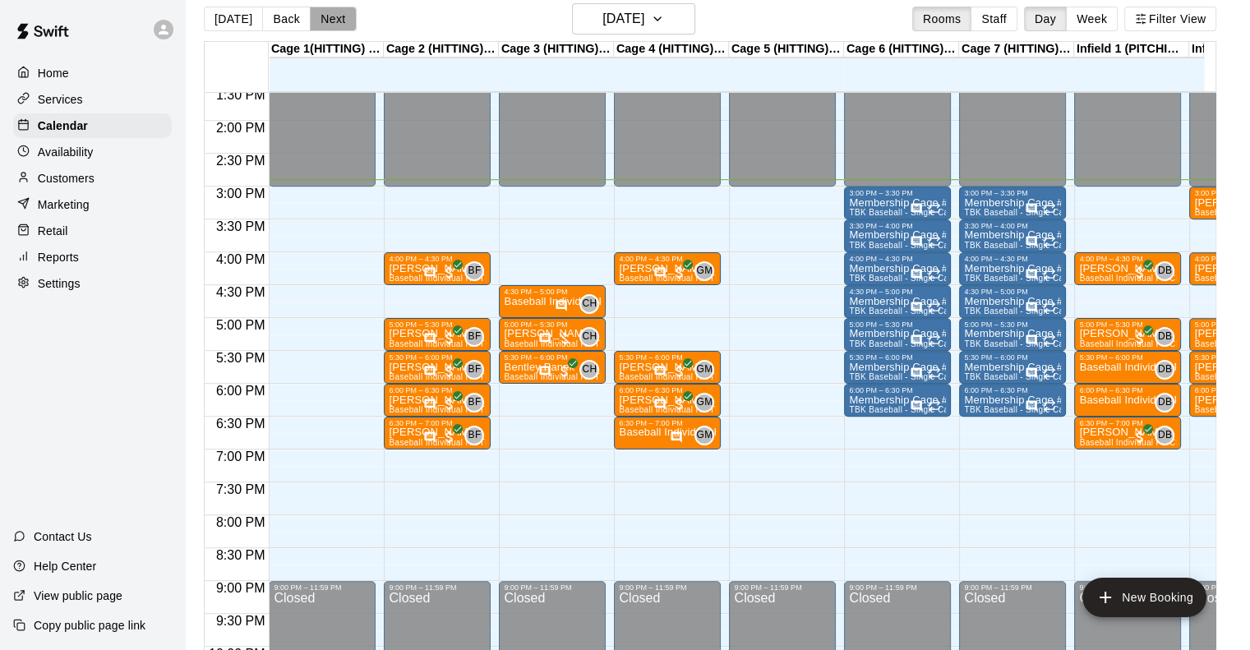
click at [336, 25] on button "Next" at bounding box center [333, 19] width 46 height 25
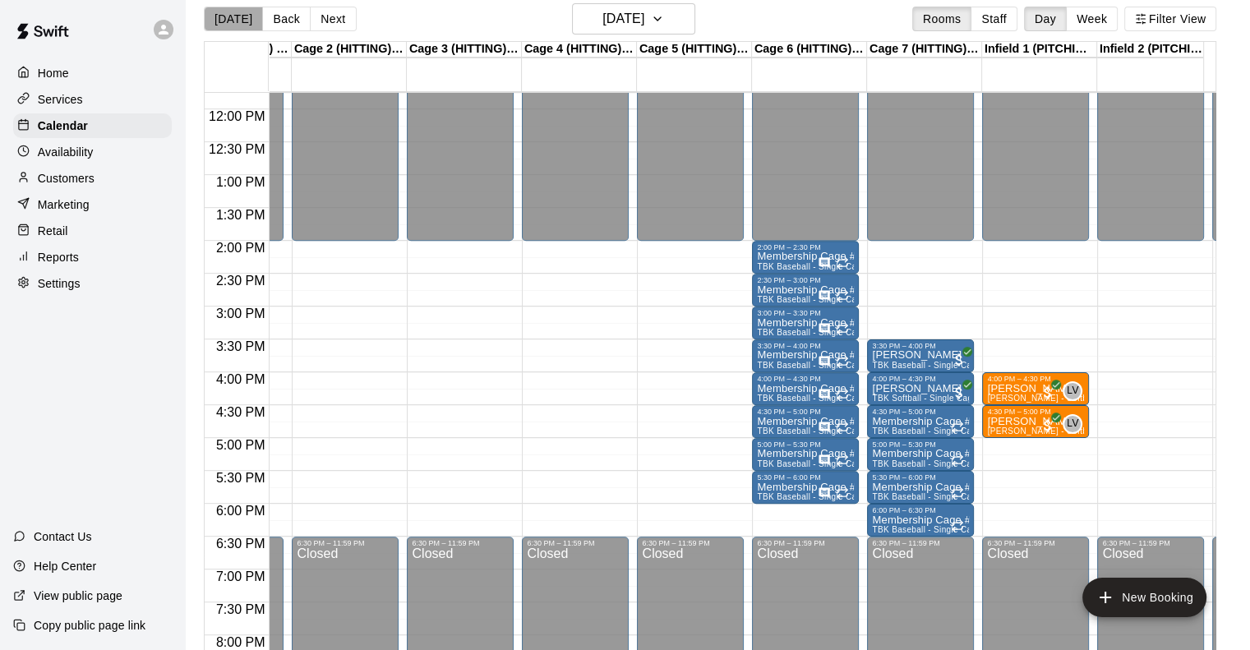
click at [233, 16] on button "[DATE]" at bounding box center [233, 19] width 59 height 25
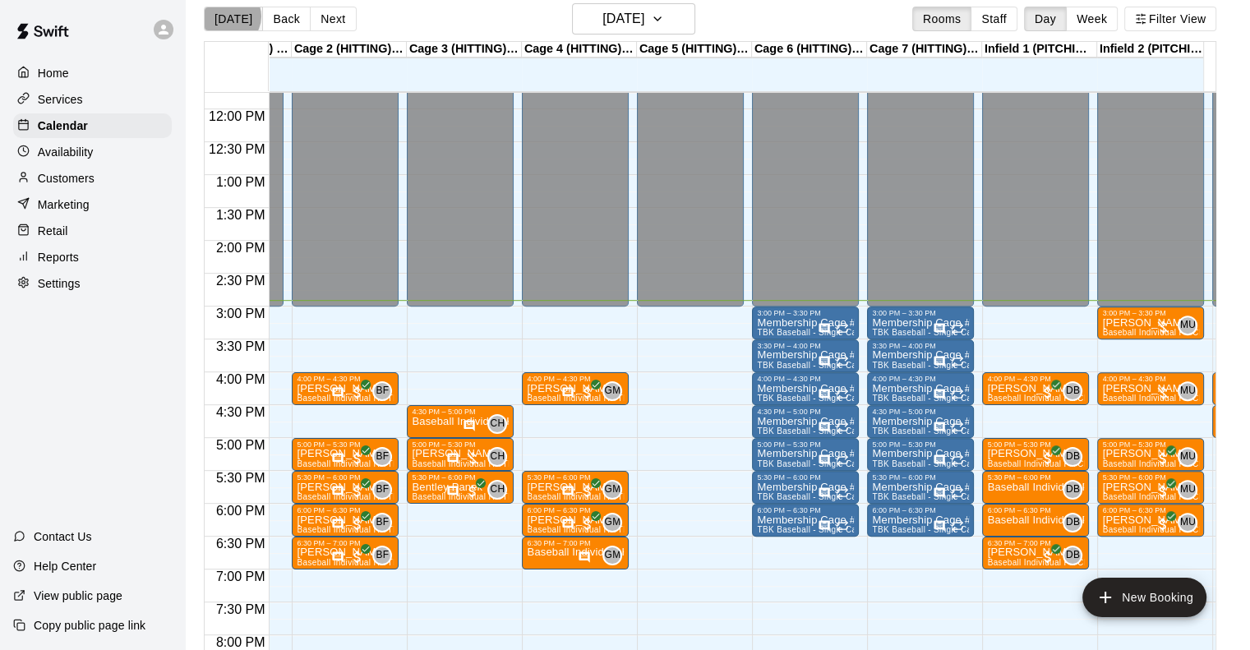
click at [229, 16] on button "[DATE]" at bounding box center [233, 19] width 59 height 25
